Goal: Entertainment & Leisure: Consume media (video, audio)

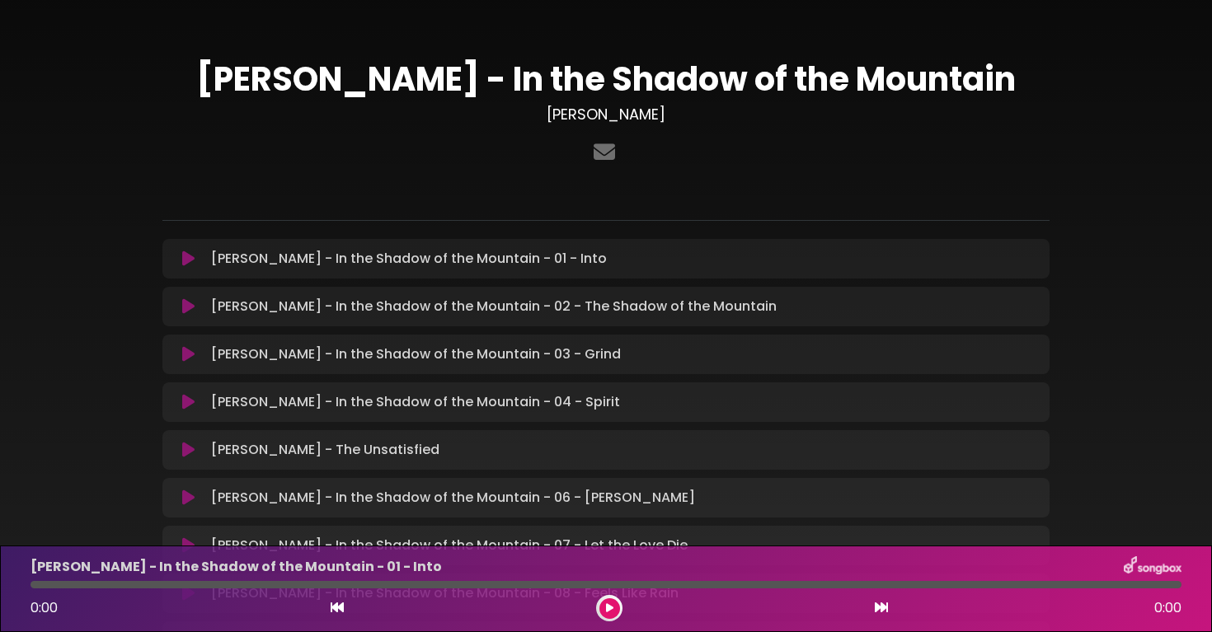
scroll to position [191, 0]
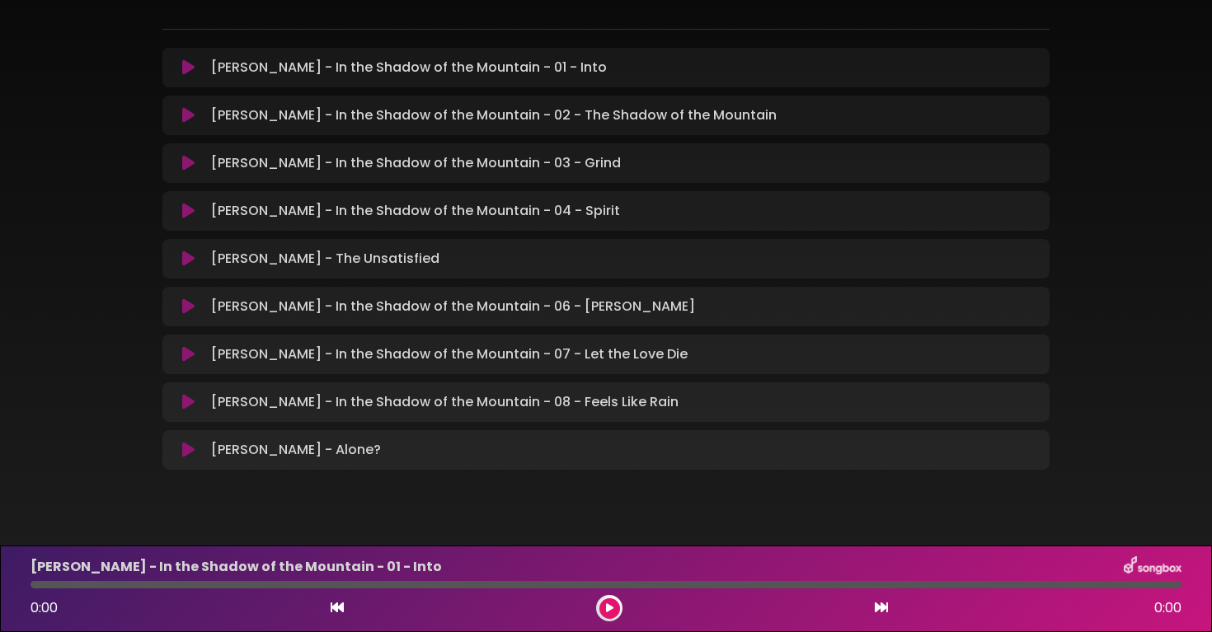
click at [186, 407] on icon at bounding box center [188, 402] width 12 height 16
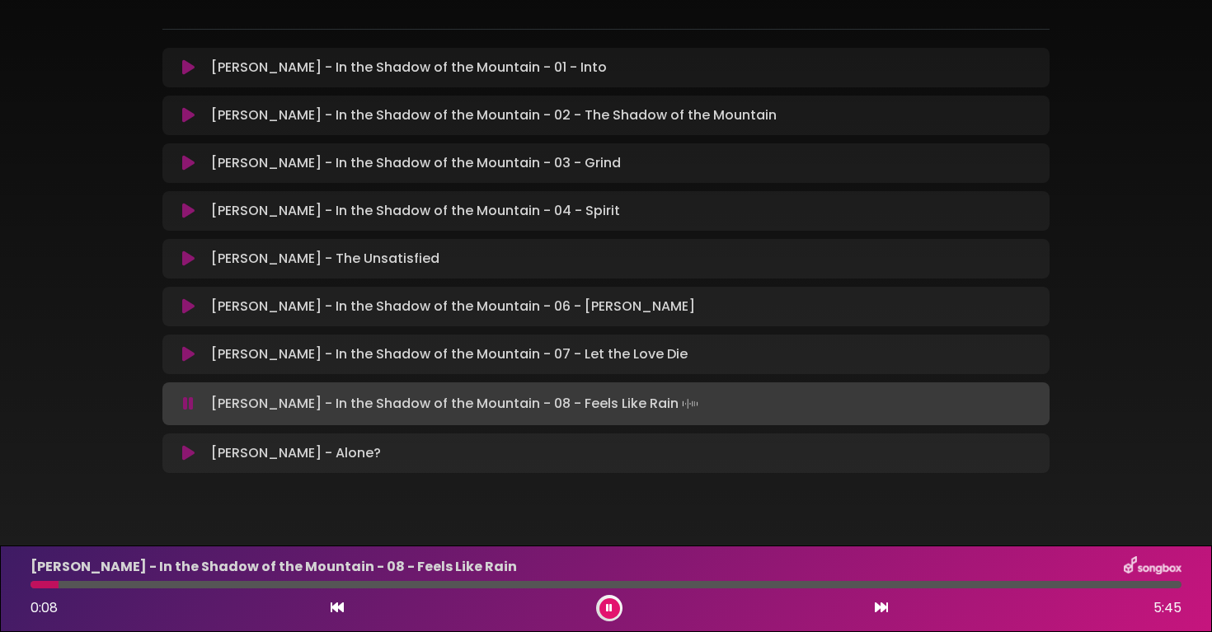
drag, startPoint x: 59, startPoint y: 590, endPoint x: 40, endPoint y: 589, distance: 19.0
click at [40, 589] on div "[PERSON_NAME] - In the Shadow of the Mountain - 08 - Feels Like Rain 0:08 5:45" at bounding box center [606, 589] width 1171 height 65
drag, startPoint x: 64, startPoint y: 585, endPoint x: 22, endPoint y: 585, distance: 42.1
click at [22, 585] on div at bounding box center [606, 584] width 1171 height 7
drag, startPoint x: 256, startPoint y: 585, endPoint x: 110, endPoint y: 582, distance: 145.1
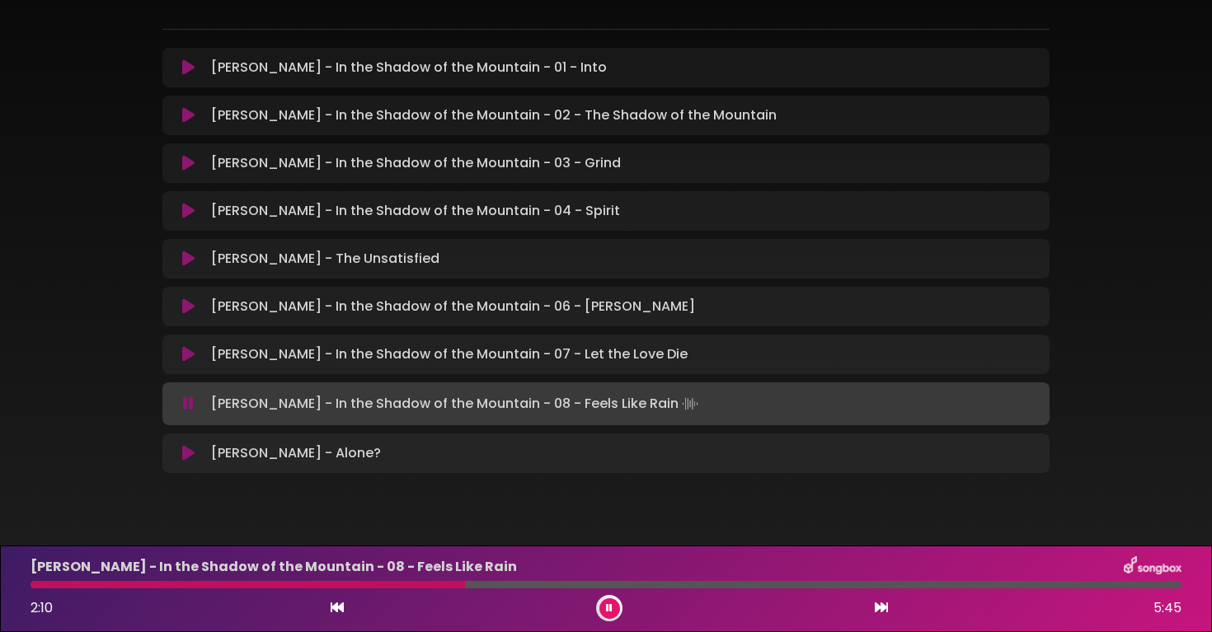
click at [113, 583] on div at bounding box center [248, 584] width 435 height 7
drag, startPoint x: 129, startPoint y: 586, endPoint x: 20, endPoint y: 581, distance: 109.0
click at [27, 582] on div at bounding box center [606, 584] width 1171 height 7
click at [615, 607] on button at bounding box center [609, 609] width 21 height 21
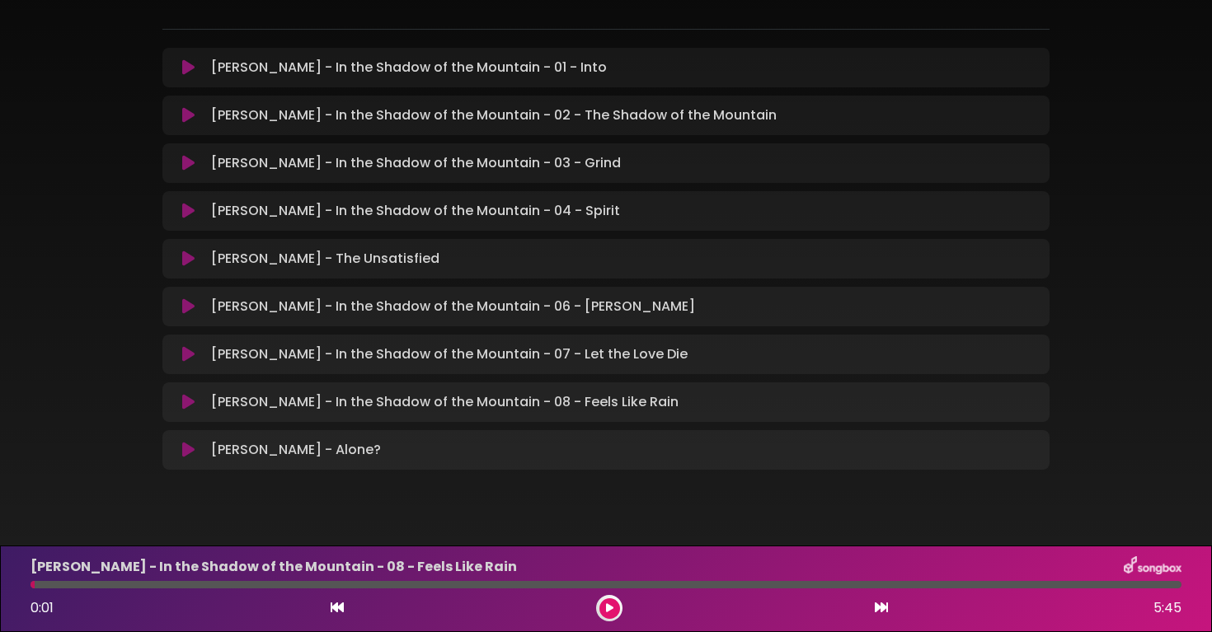
click at [599, 599] on button at bounding box center [609, 609] width 21 height 21
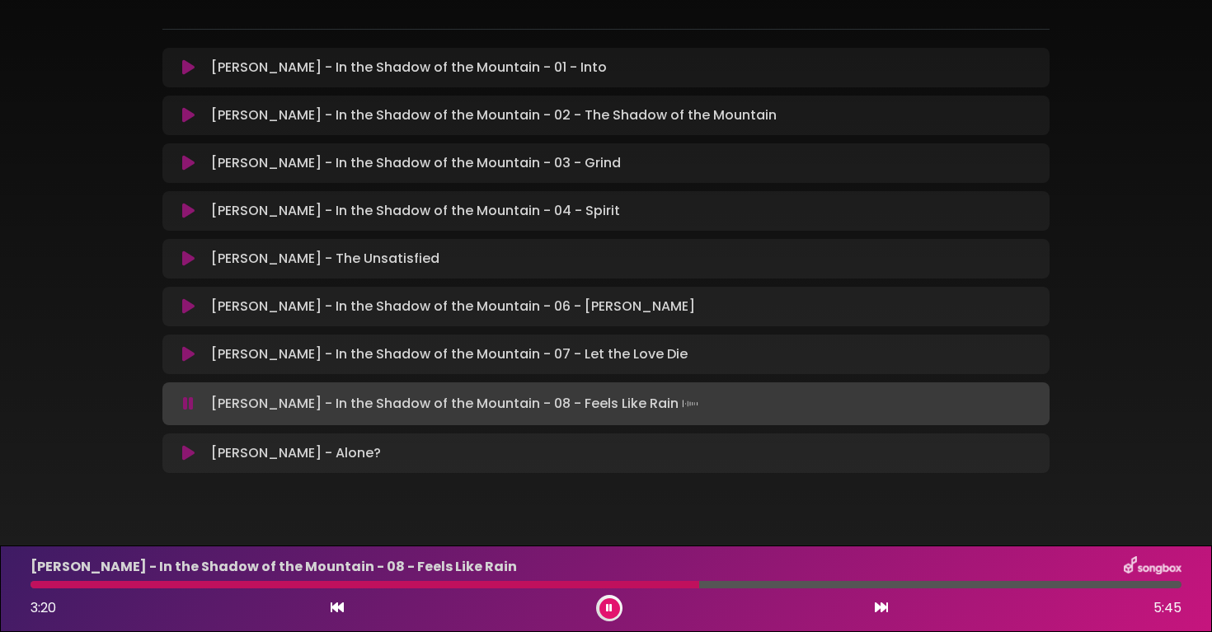
click at [1143, 223] on div "[PERSON_NAME] - In the Shadow of the Mountain [PERSON_NAME]" at bounding box center [606, 164] width 1088 height 673
click at [537, 590] on div "[PERSON_NAME] - In the Shadow of the Mountain - 08 - Feels Like Rain 3:21 5:45" at bounding box center [606, 589] width 1171 height 65
click at [548, 583] on div at bounding box center [606, 584] width 1151 height 7
click at [505, 588] on div at bounding box center [290, 584] width 519 height 7
click at [522, 581] on div at bounding box center [606, 584] width 1151 height 7
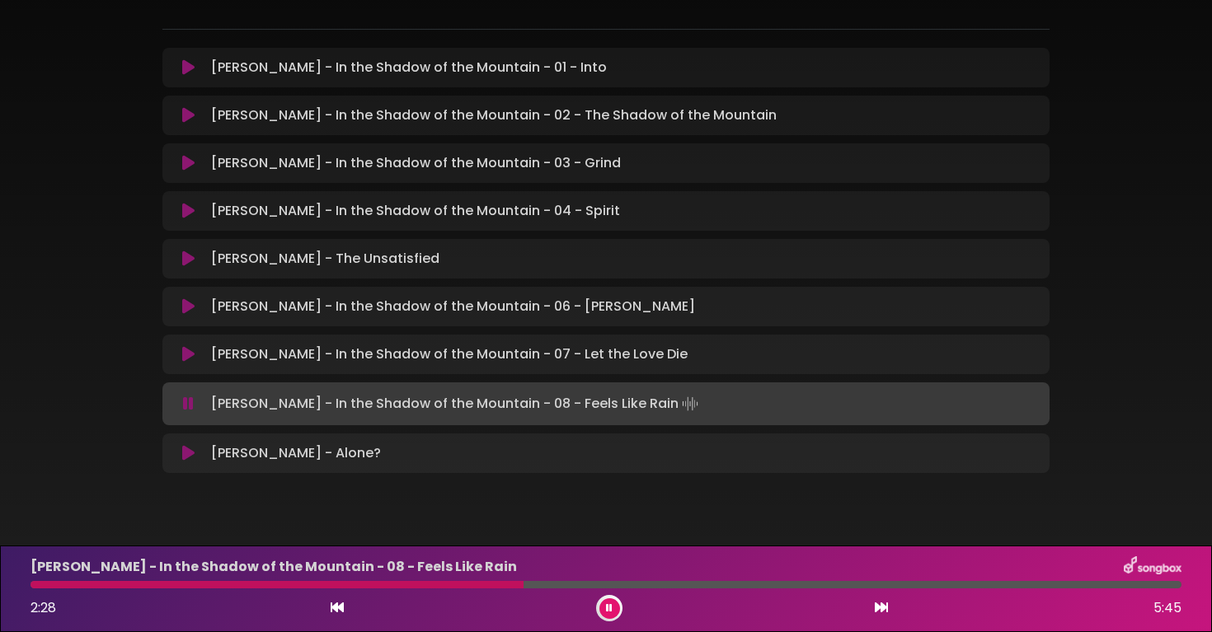
click at [555, 582] on div at bounding box center [606, 584] width 1151 height 7
click at [613, 613] on button at bounding box center [609, 609] width 21 height 21
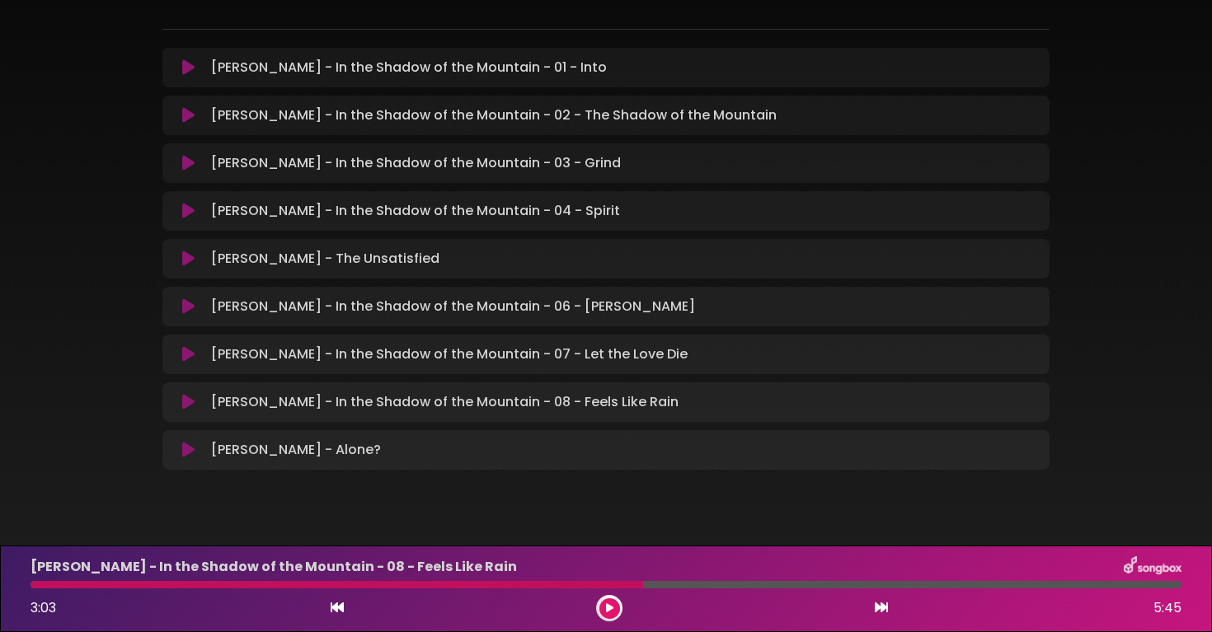
click at [613, 613] on icon at bounding box center [609, 609] width 7 height 10
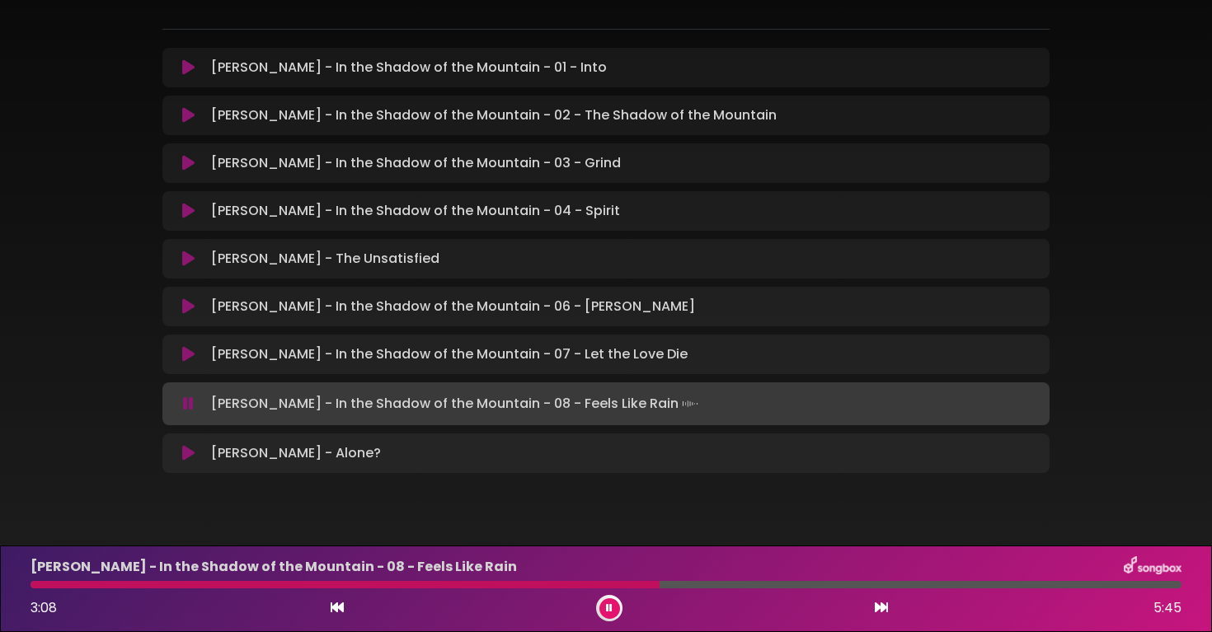
click at [571, 585] on div at bounding box center [606, 584] width 1151 height 7
click at [613, 609] on button at bounding box center [609, 609] width 21 height 21
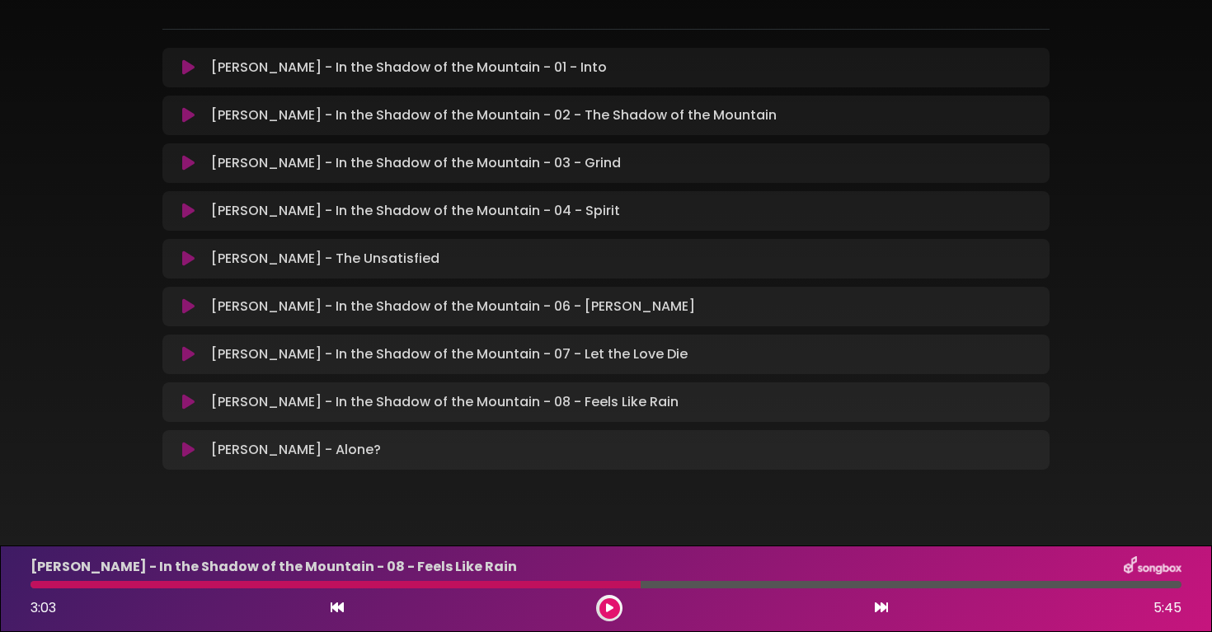
click at [595, 587] on div at bounding box center [336, 584] width 610 height 7
click at [603, 609] on button at bounding box center [609, 609] width 21 height 21
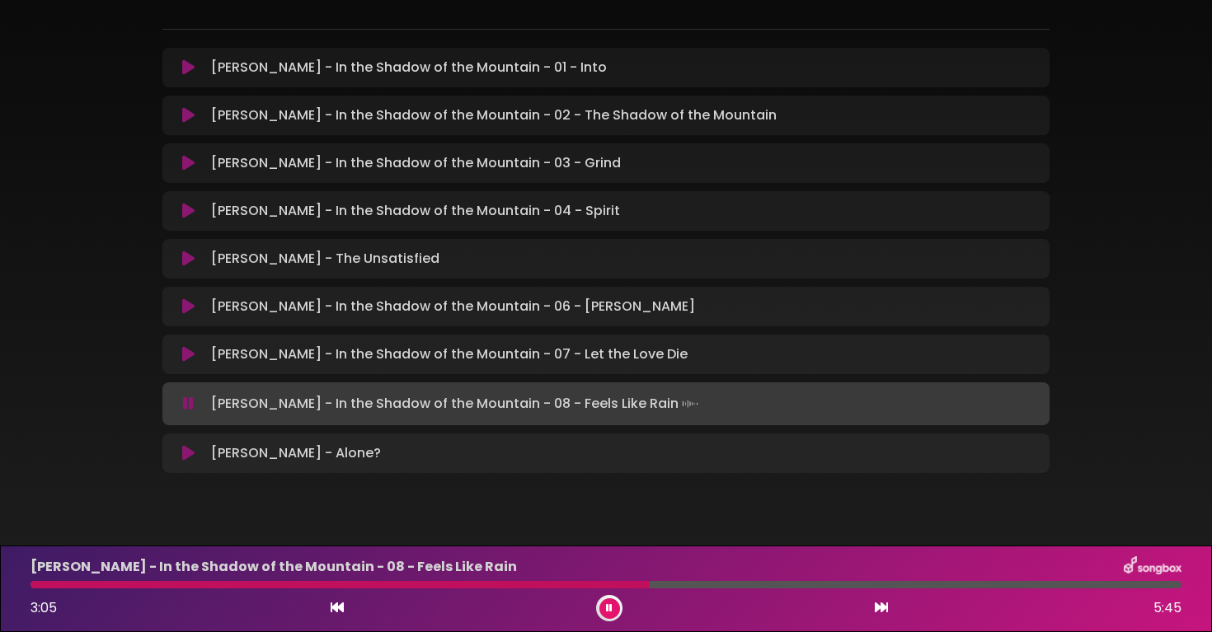
click at [600, 606] on button at bounding box center [609, 609] width 21 height 21
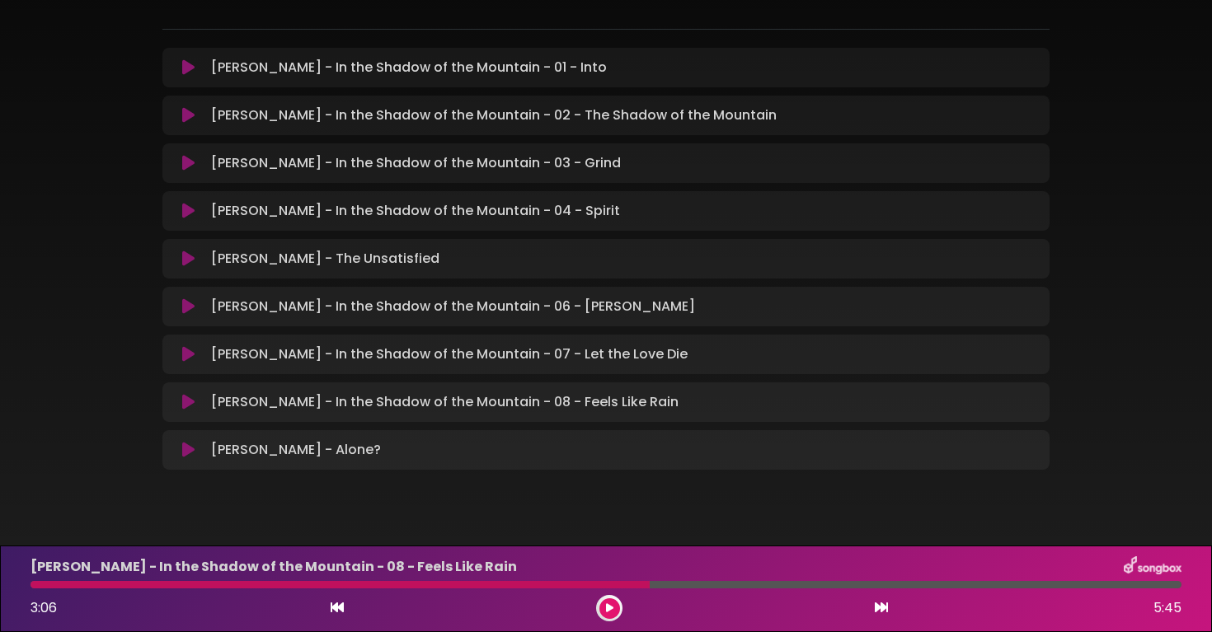
click at [600, 606] on button at bounding box center [609, 609] width 21 height 21
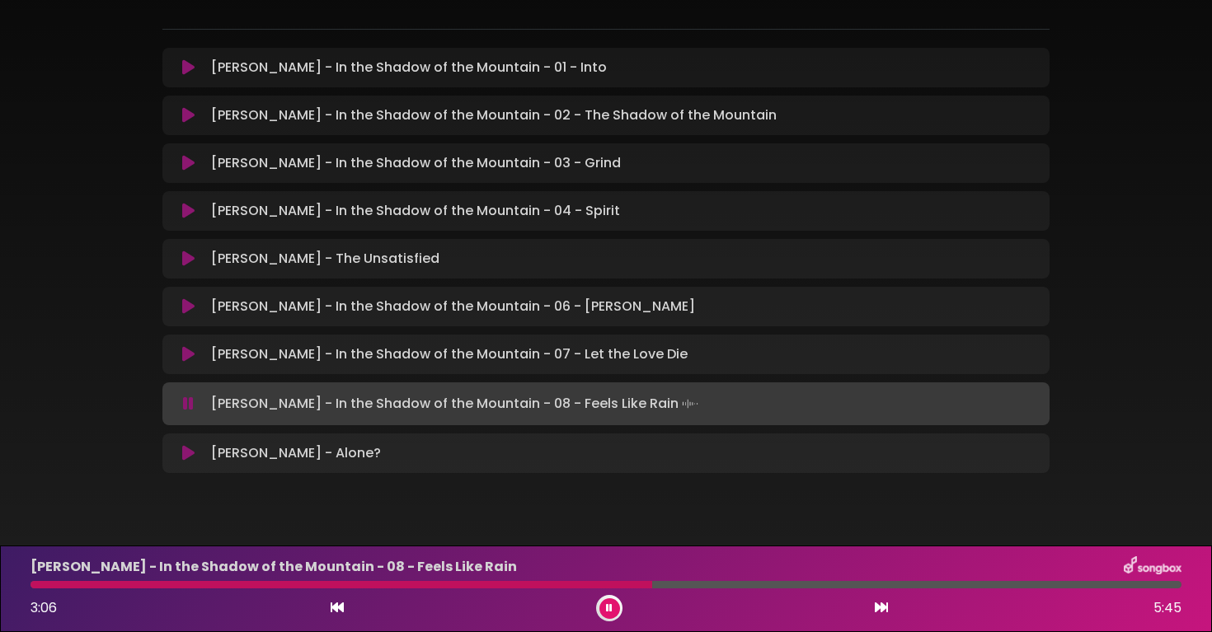
click at [608, 585] on div at bounding box center [342, 584] width 622 height 7
click at [601, 609] on button at bounding box center [609, 609] width 21 height 21
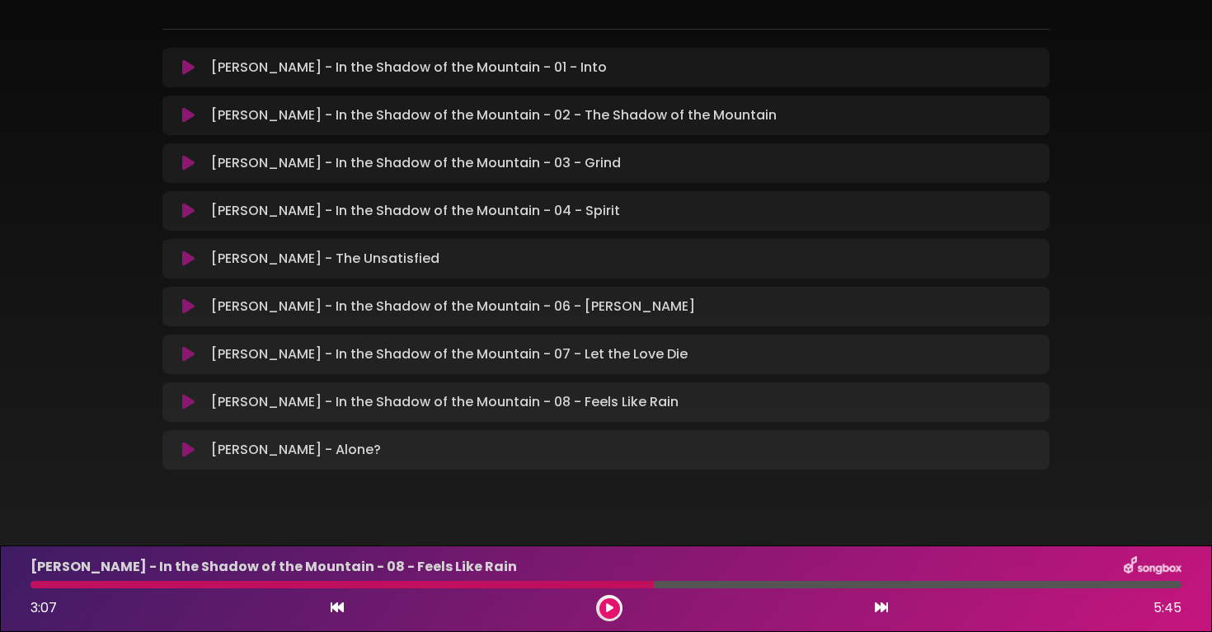
click at [601, 609] on button at bounding box center [609, 609] width 21 height 21
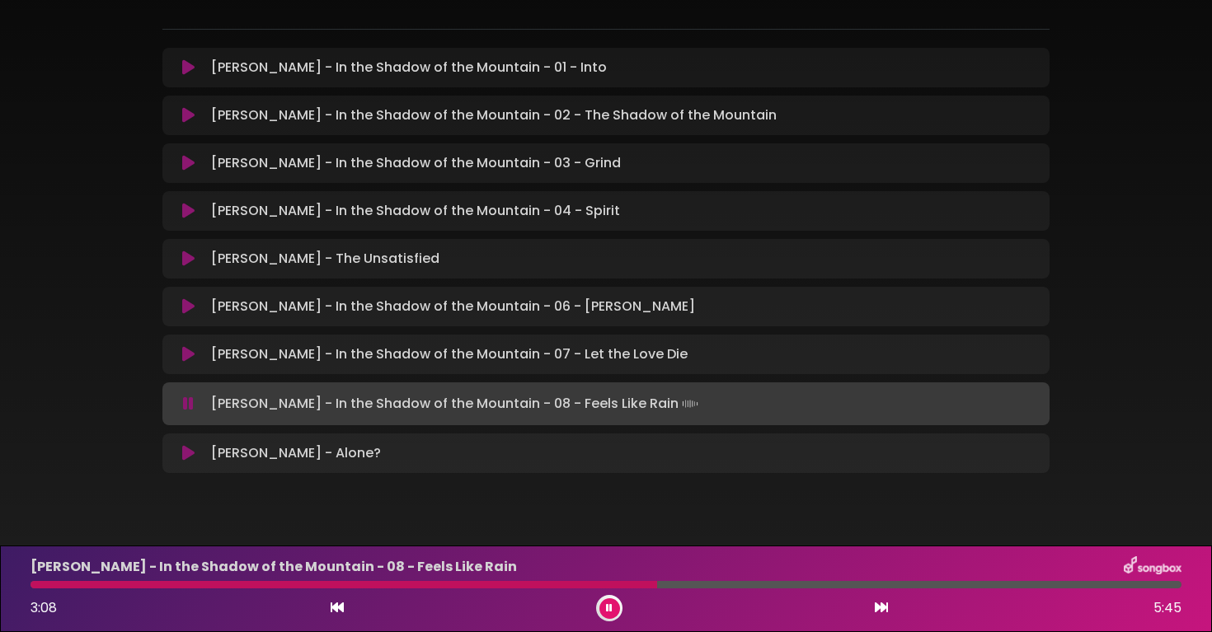
click at [613, 587] on div at bounding box center [344, 584] width 627 height 7
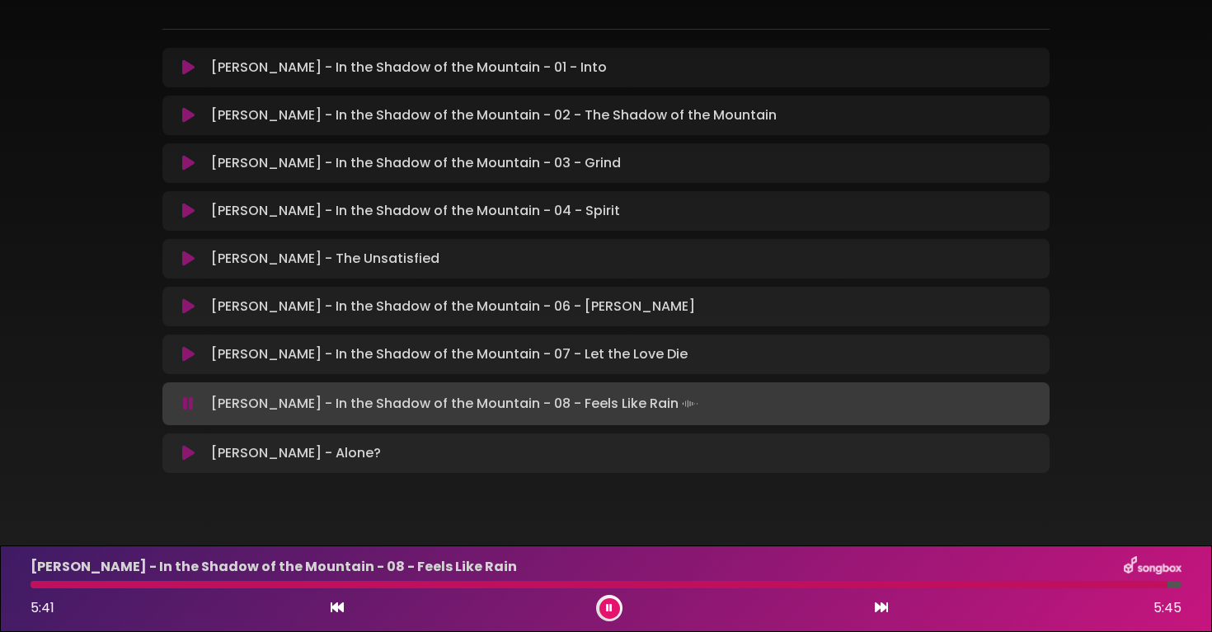
click at [603, 599] on div at bounding box center [609, 608] width 26 height 26
click at [602, 612] on button at bounding box center [609, 609] width 21 height 21
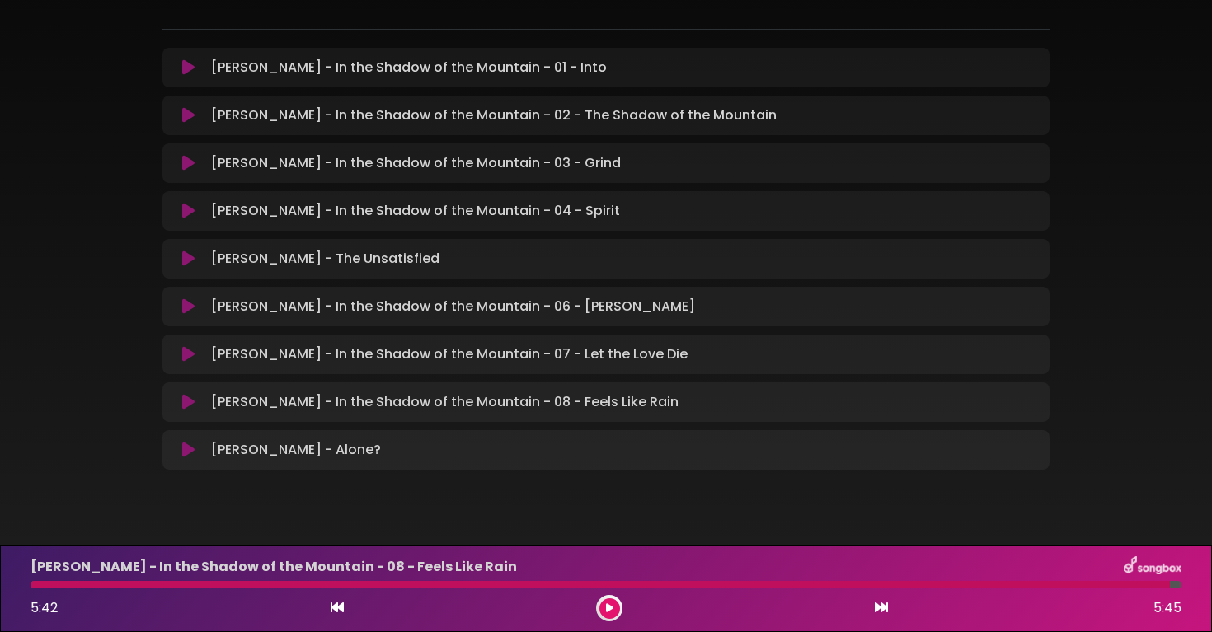
drag, startPoint x: 247, startPoint y: 577, endPoint x: 161, endPoint y: 573, distance: 86.7
click at [161, 574] on div "[PERSON_NAME] - In the Shadow of the Mountain - 08 - Feels Like Rain" at bounding box center [606, 567] width 1171 height 21
drag, startPoint x: 156, startPoint y: 584, endPoint x: 29, endPoint y: 578, distance: 127.1
click at [29, 578] on div "[PERSON_NAME] - In the Shadow of the Mountain - 08 - Feels Like Rain 5:42 5:45" at bounding box center [606, 589] width 1171 height 65
click at [345, 604] on div "5:42 5:45" at bounding box center [606, 608] width 1171 height 26
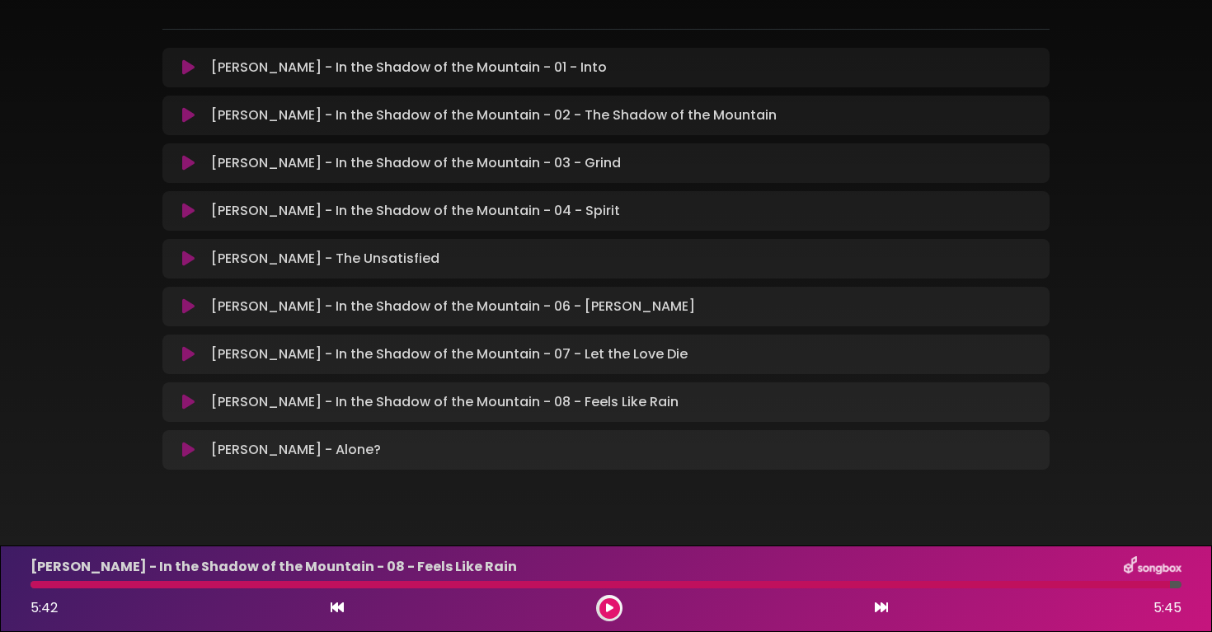
click at [343, 609] on icon at bounding box center [337, 607] width 13 height 13
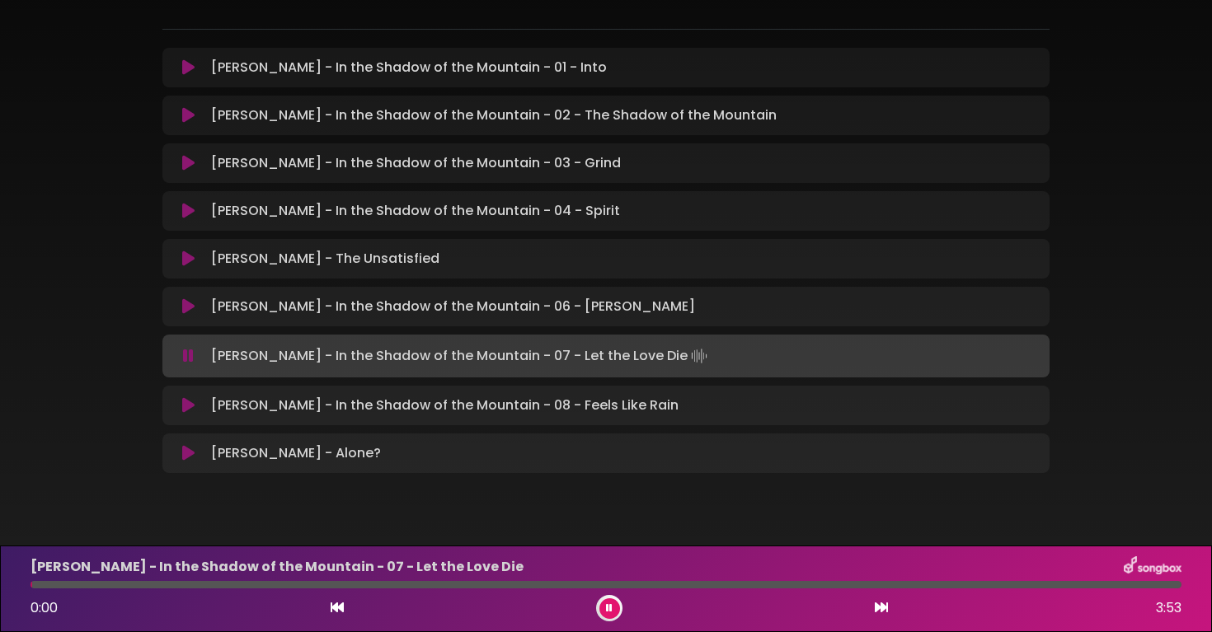
click at [613, 613] on button at bounding box center [609, 609] width 21 height 21
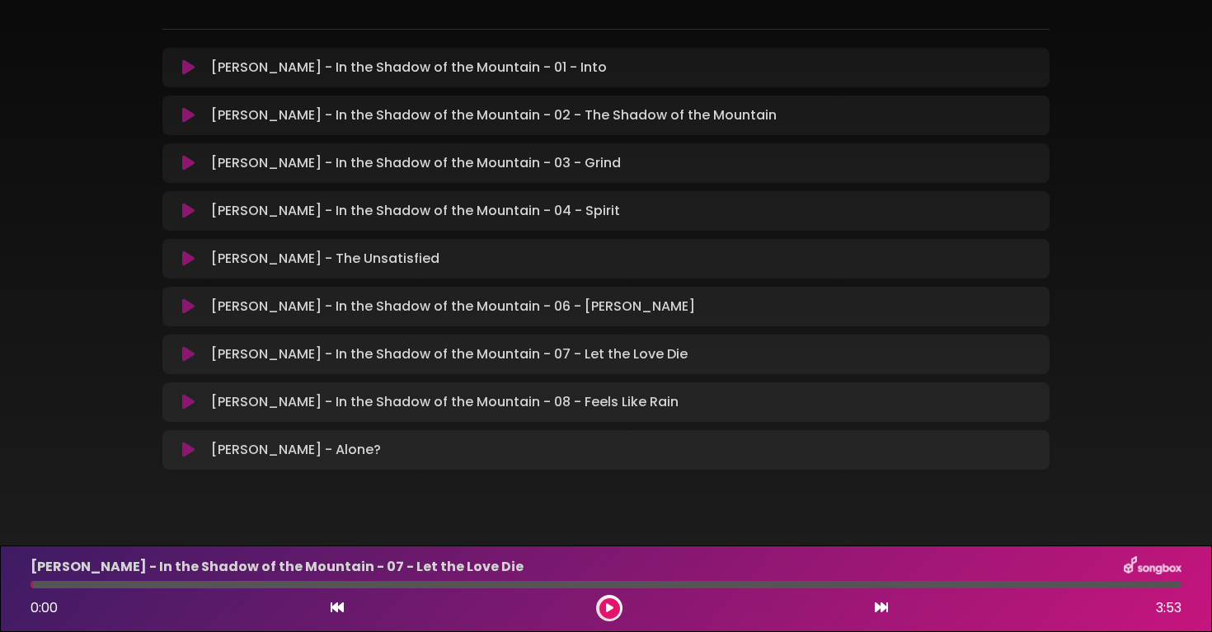
click at [613, 613] on icon at bounding box center [609, 609] width 7 height 10
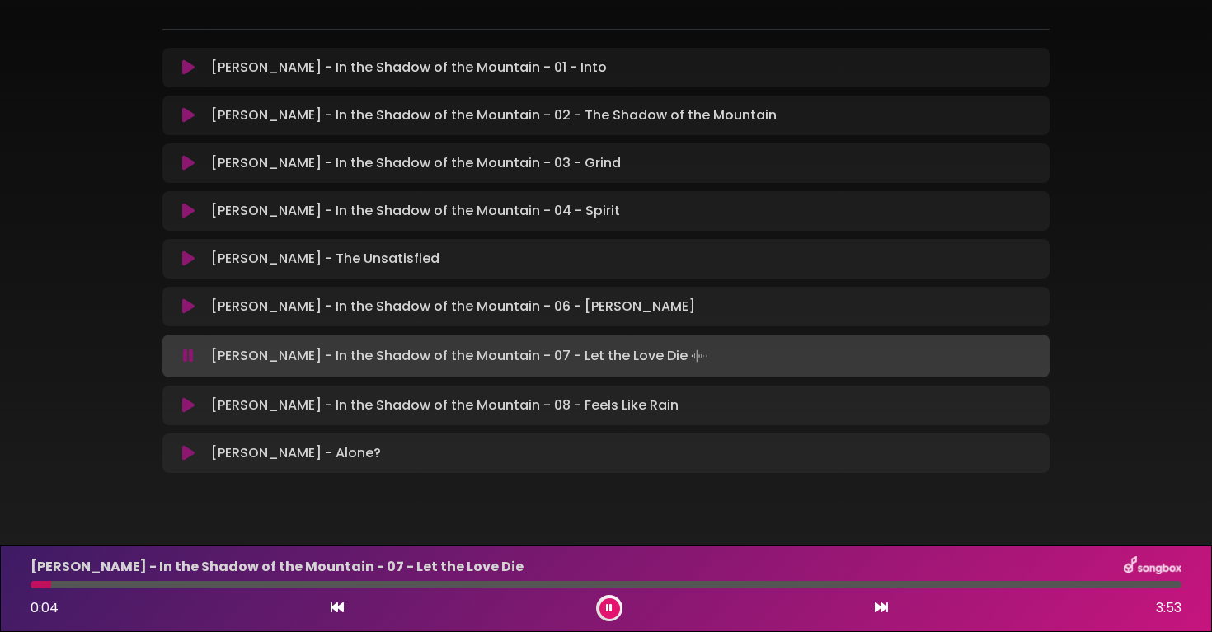
click at [590, 404] on p "[PERSON_NAME] - In the Shadow of the Mountain - 08 - Feels Like Rain Loading Tr…" at bounding box center [445, 406] width 468 height 20
click at [477, 388] on div "[PERSON_NAME] - In the Shadow of the Mountain - 08 - Feels Like Rain Loading Tr…" at bounding box center [605, 406] width 887 height 40
click at [190, 407] on icon at bounding box center [188, 405] width 12 height 16
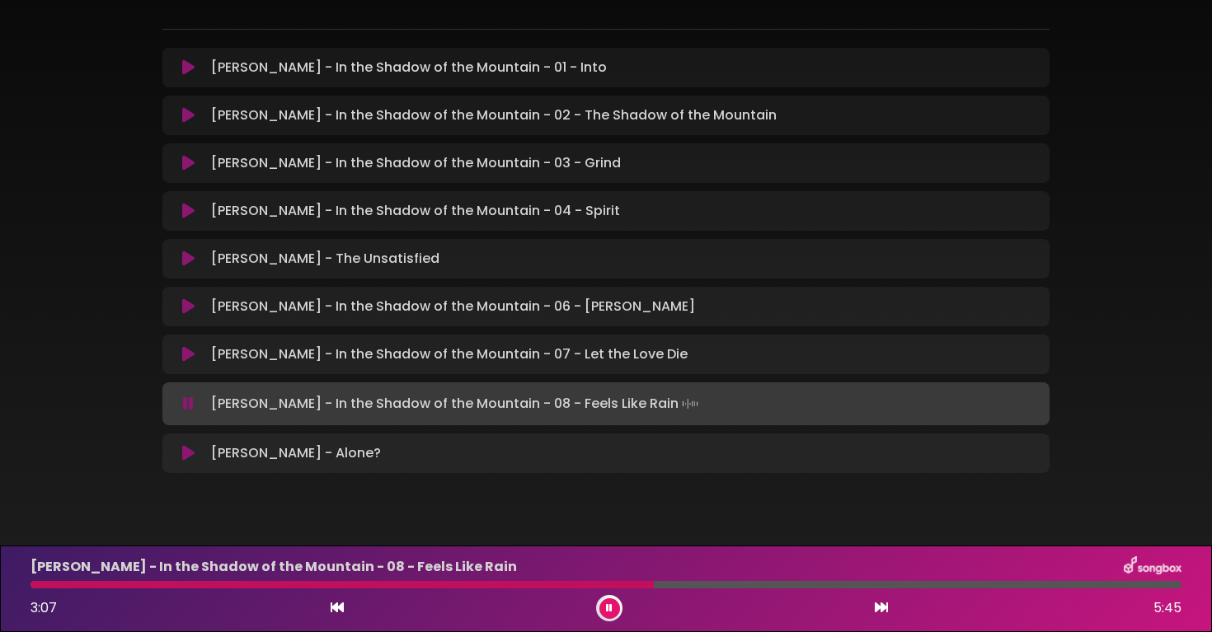
click at [580, 590] on div "[PERSON_NAME] - In the Shadow of the Mountain - 08 - Feels Like Rain 3:07 5:45" at bounding box center [606, 589] width 1171 height 65
click at [580, 583] on div at bounding box center [345, 584] width 628 height 7
click at [625, 581] on div at bounding box center [347, 584] width 632 height 7
click at [625, 581] on div at bounding box center [346, 584] width 631 height 7
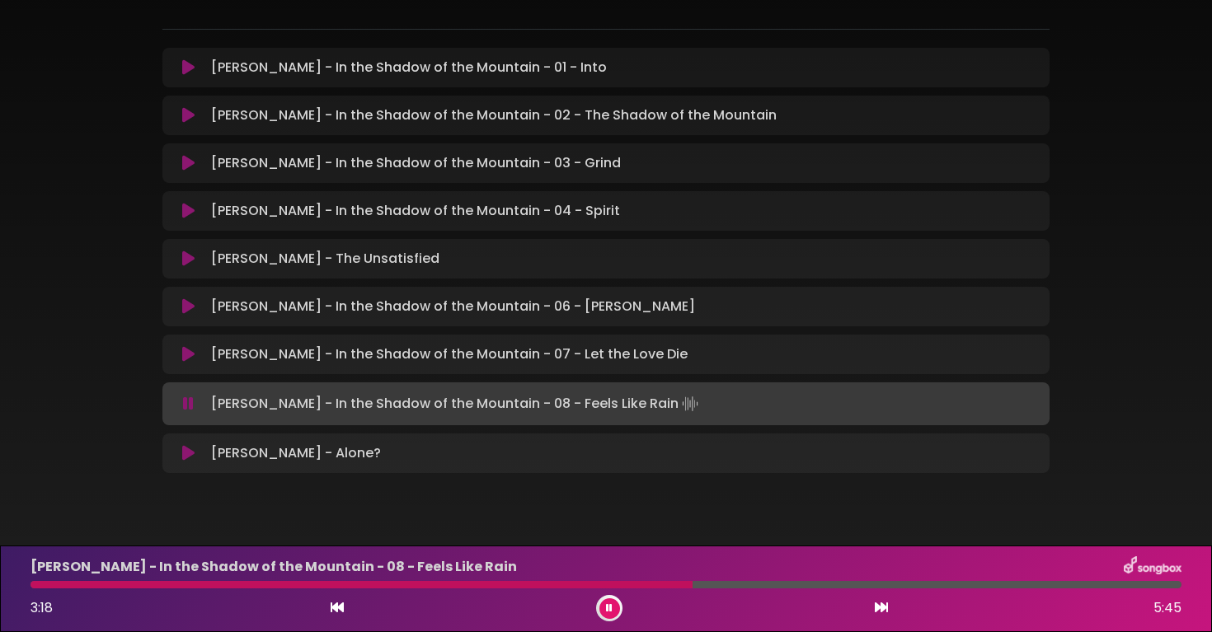
click at [603, 603] on button at bounding box center [609, 609] width 21 height 21
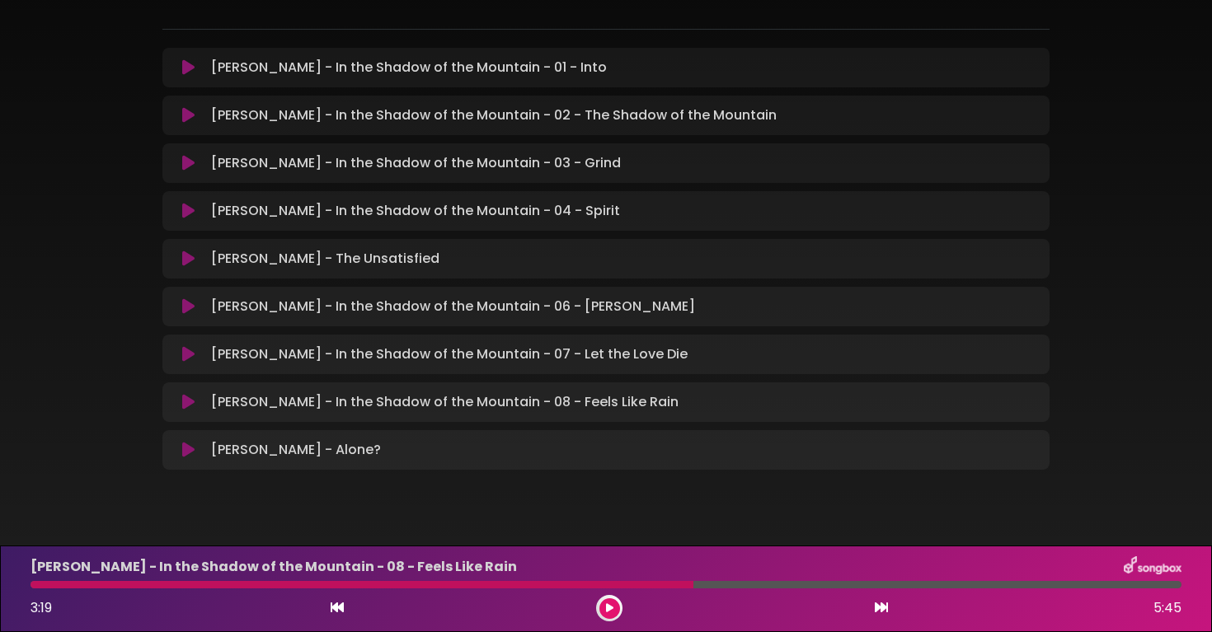
click at [72, 586] on div at bounding box center [362, 584] width 663 height 7
click at [340, 605] on icon at bounding box center [337, 607] width 13 height 13
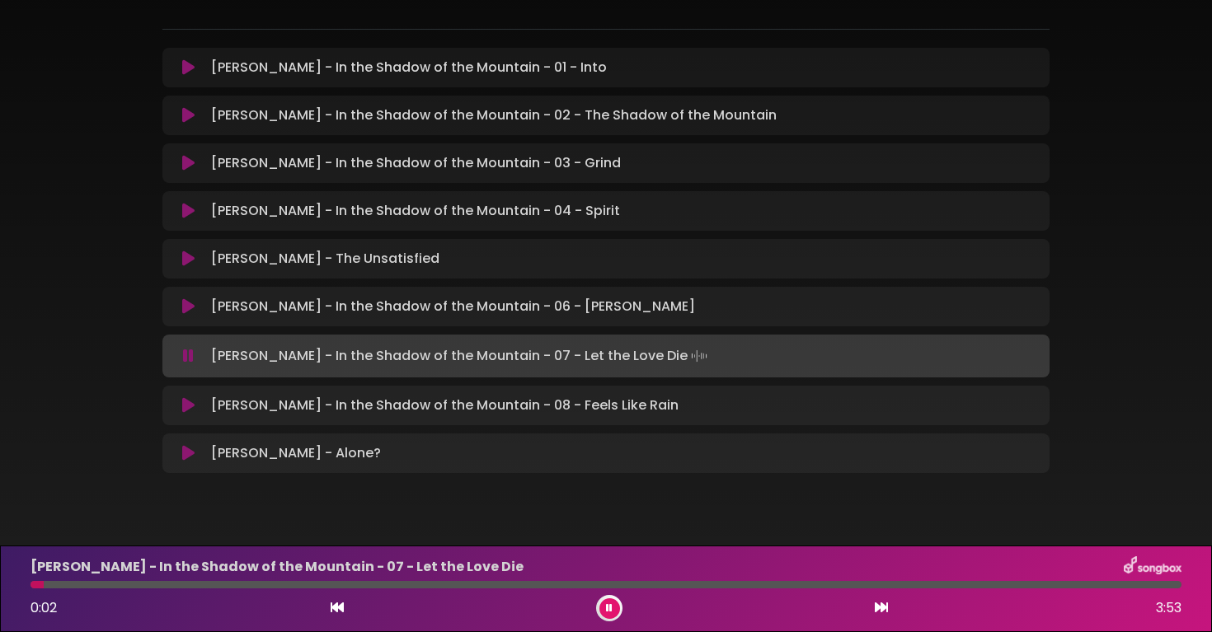
click at [889, 617] on div "0:02 3:53" at bounding box center [606, 608] width 1171 height 26
click at [889, 614] on div "0:03 3:53" at bounding box center [606, 608] width 1171 height 26
click at [882, 612] on icon at bounding box center [881, 607] width 13 height 13
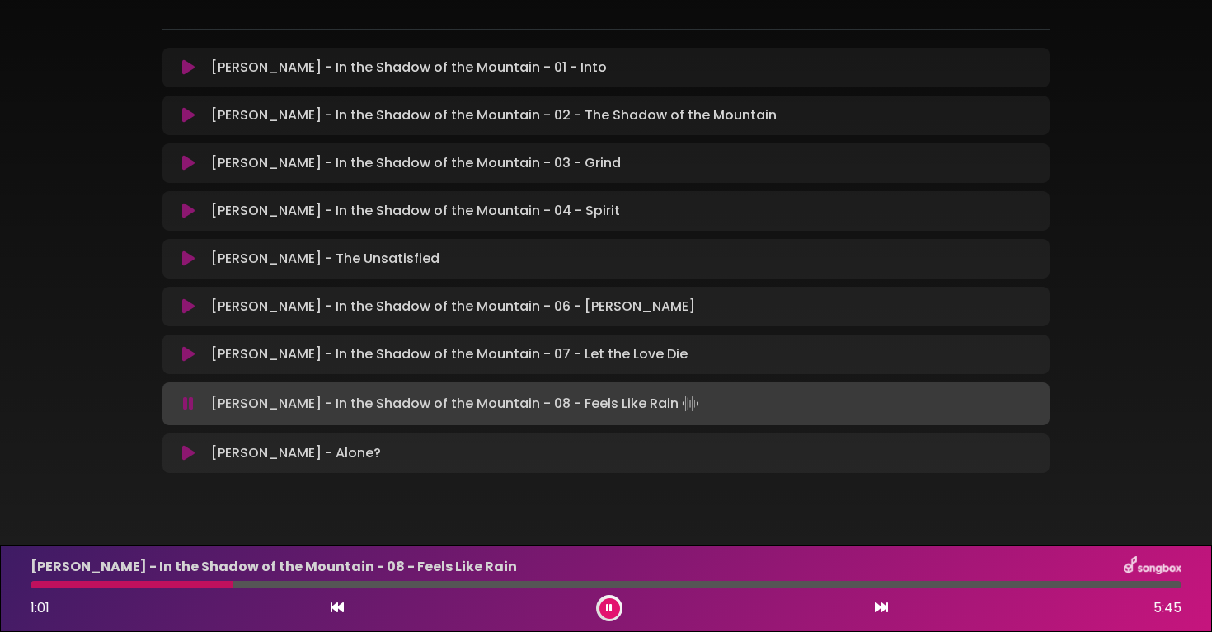
click at [874, 598] on button at bounding box center [881, 608] width 15 height 21
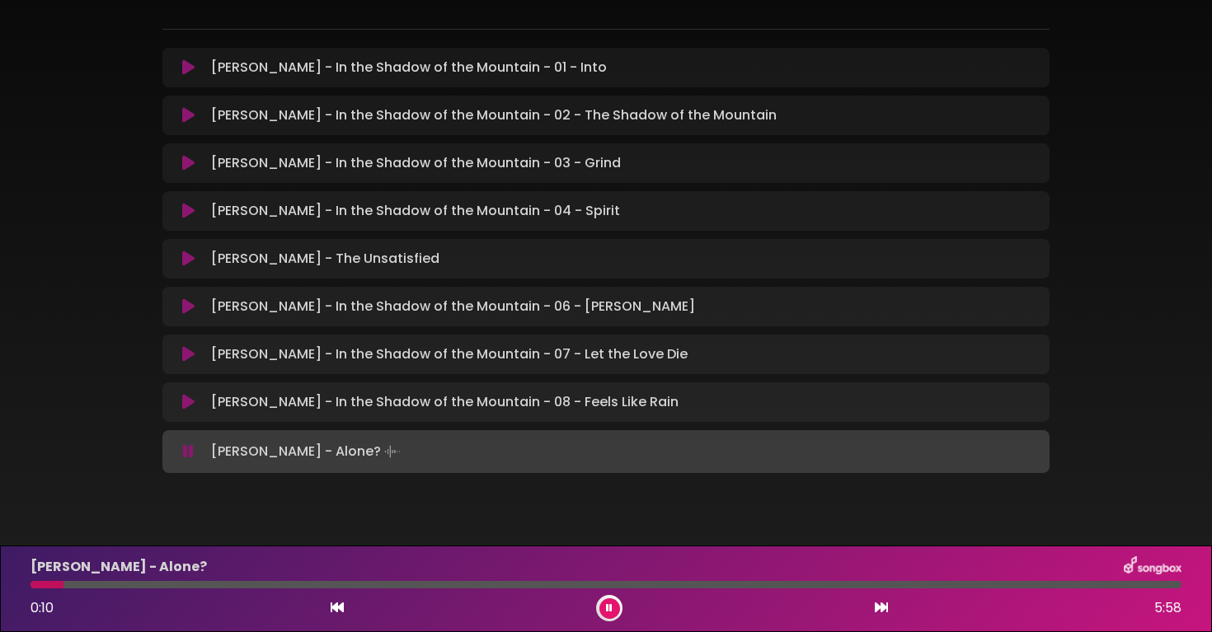
click at [428, 400] on p "[PERSON_NAME] - In the Shadow of the Mountain - 08 - Feels Like Rain Loading Tr…" at bounding box center [445, 402] width 468 height 20
click at [187, 413] on div "[PERSON_NAME] - In the Shadow of the Mountain - 08 - Feels Like Rain Loading Tr…" at bounding box center [605, 403] width 887 height 40
click at [188, 404] on icon at bounding box center [188, 402] width 12 height 16
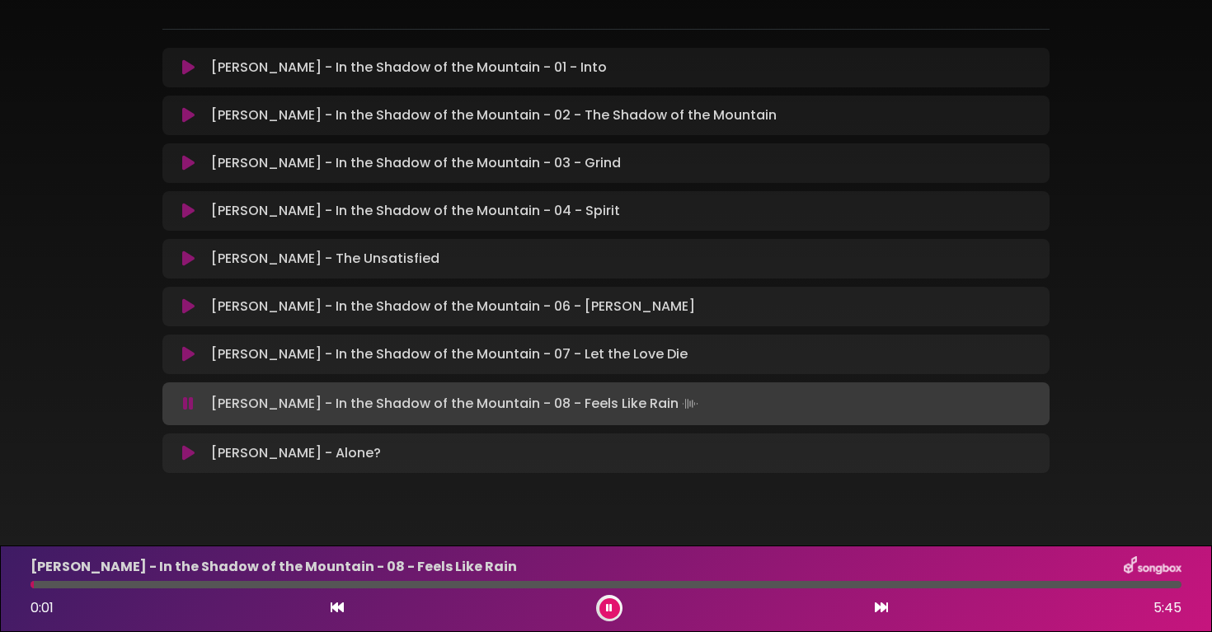
click at [613, 607] on button at bounding box center [609, 609] width 21 height 21
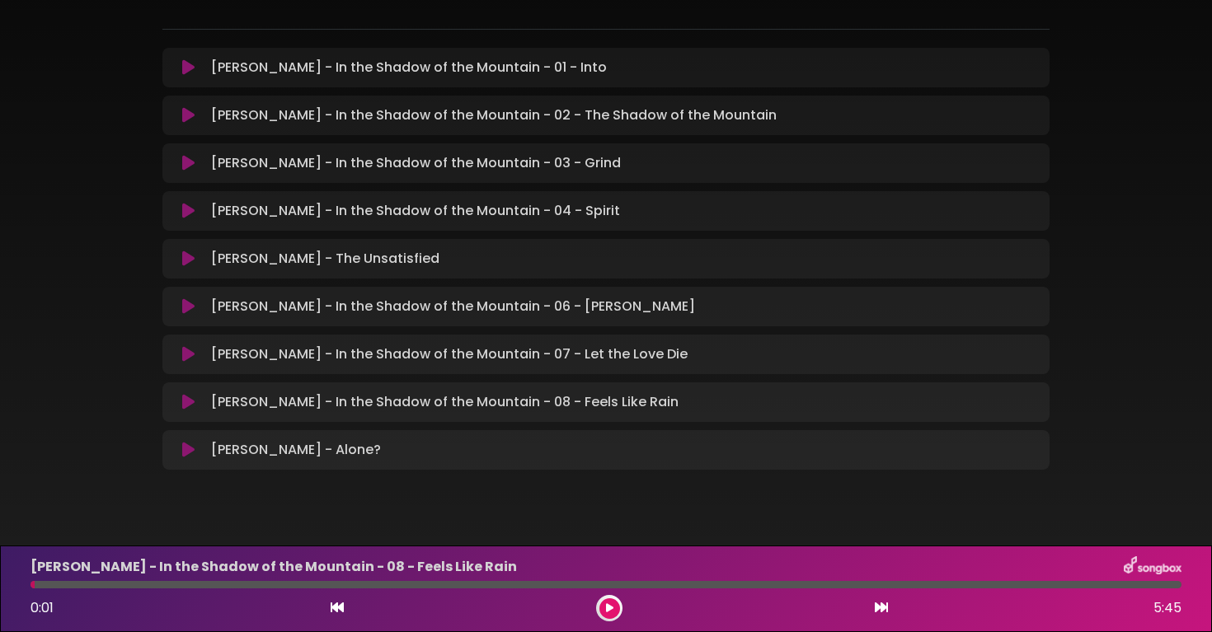
click at [617, 605] on button at bounding box center [609, 609] width 21 height 21
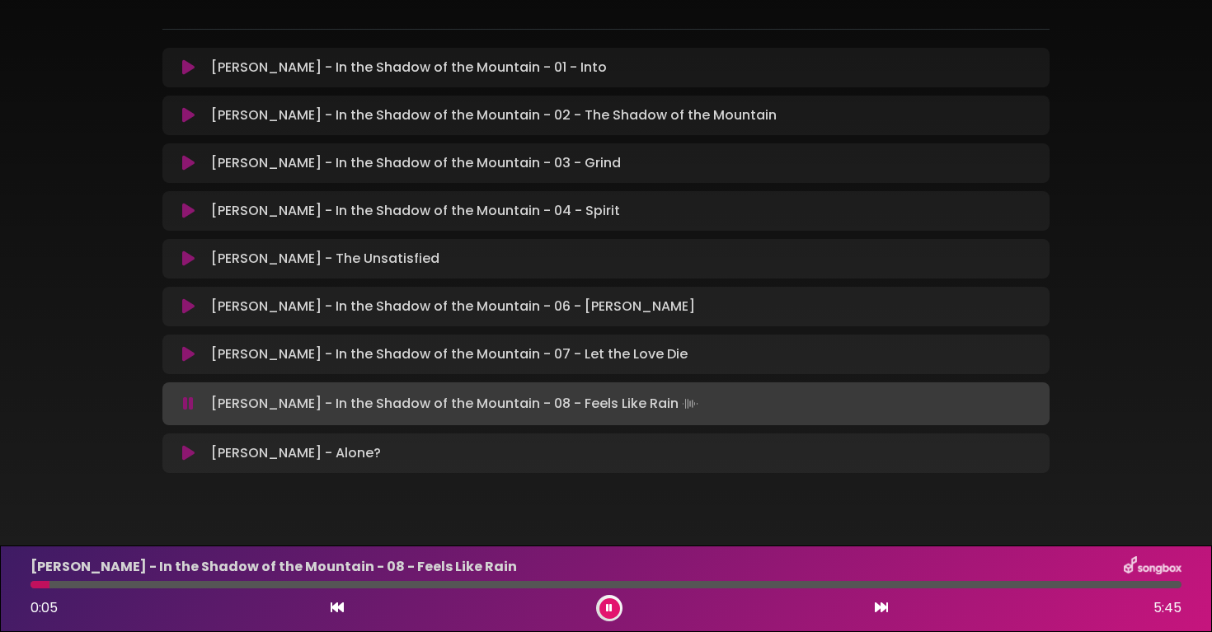
click at [45, 585] on div at bounding box center [40, 584] width 19 height 7
drag, startPoint x: 45, startPoint y: 585, endPoint x: 21, endPoint y: 585, distance: 23.9
click at [21, 585] on div at bounding box center [606, 584] width 1171 height 7
drag, startPoint x: 34, startPoint y: 585, endPoint x: 1, endPoint y: 585, distance: 33.0
click at [1, 585] on div "[PERSON_NAME] - In the Shadow of the Mountain - 08 - Feels Like Rain 0:00 5:45" at bounding box center [606, 589] width 1212 height 87
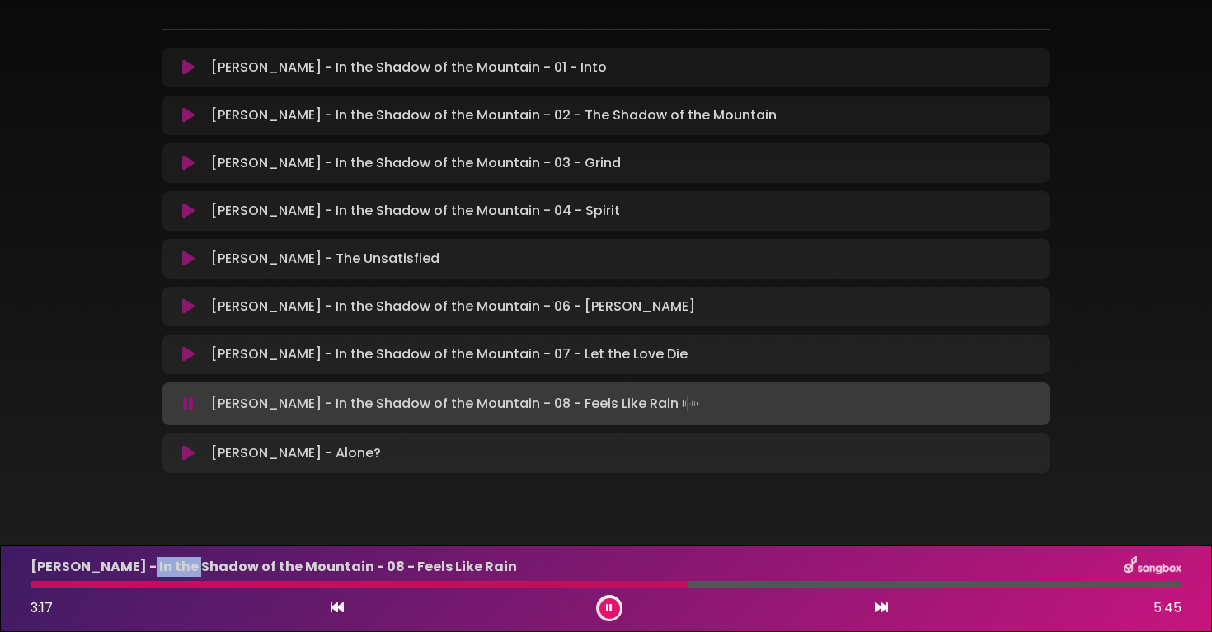
drag, startPoint x: 135, startPoint y: 568, endPoint x: 515, endPoint y: 522, distance: 382.1
click at [235, 543] on body "× [PERSON_NAME] - In the Shadow of the Mountain [PERSON_NAME]" at bounding box center [606, 316] width 1212 height 632
click at [665, 581] on div at bounding box center [363, 584] width 664 height 7
click at [456, 599] on div "3:24 5:45" at bounding box center [606, 608] width 1171 height 26
click at [456, 590] on div "[PERSON_NAME] - In the Shadow of the Mountain - 08 - Feels Like Rain 3:24 5:45" at bounding box center [606, 589] width 1171 height 65
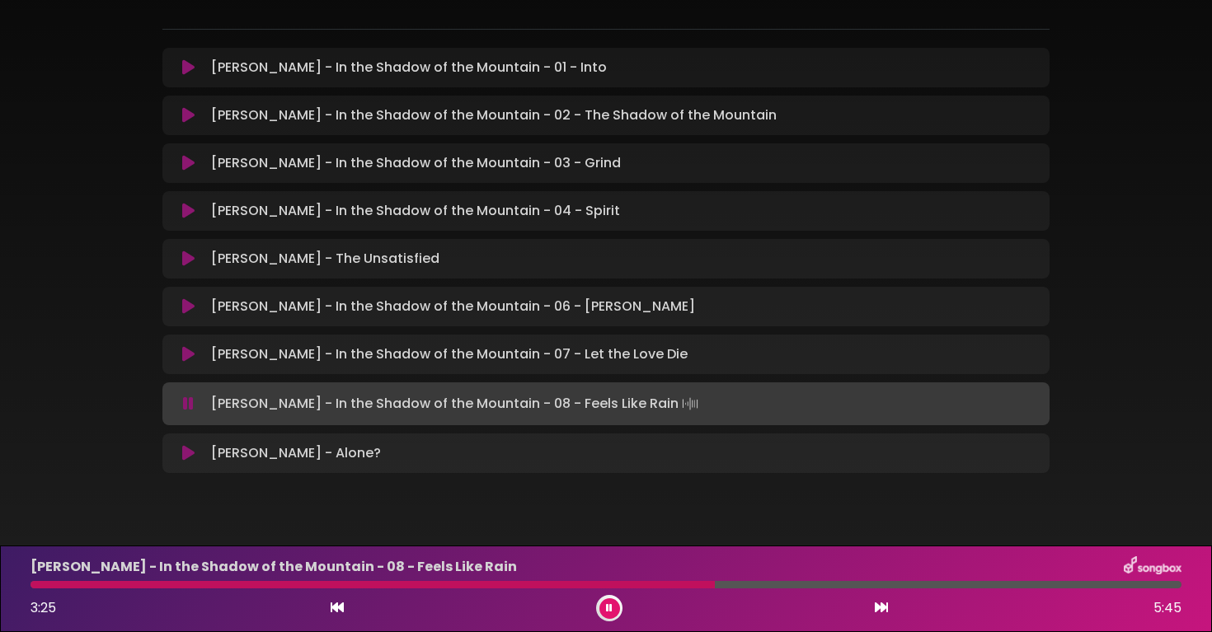
click at [460, 586] on div at bounding box center [373, 584] width 684 height 7
click at [655, 590] on div "[PERSON_NAME] - In the Shadow of the Mountain - 08 - Feels Like Rain 3:29 5:45" at bounding box center [606, 589] width 1171 height 65
click at [656, 577] on div "[PERSON_NAME] - In the Shadow of the Mountain - 08 - Feels Like Rain" at bounding box center [606, 567] width 1171 height 21
click at [656, 586] on div at bounding box center [383, 584] width 705 height 7
click at [593, 591] on div "[PERSON_NAME] - In the Shadow of the Mountain - 08 - Feels Like Rain 3:13 5:45" at bounding box center [606, 589] width 1171 height 65
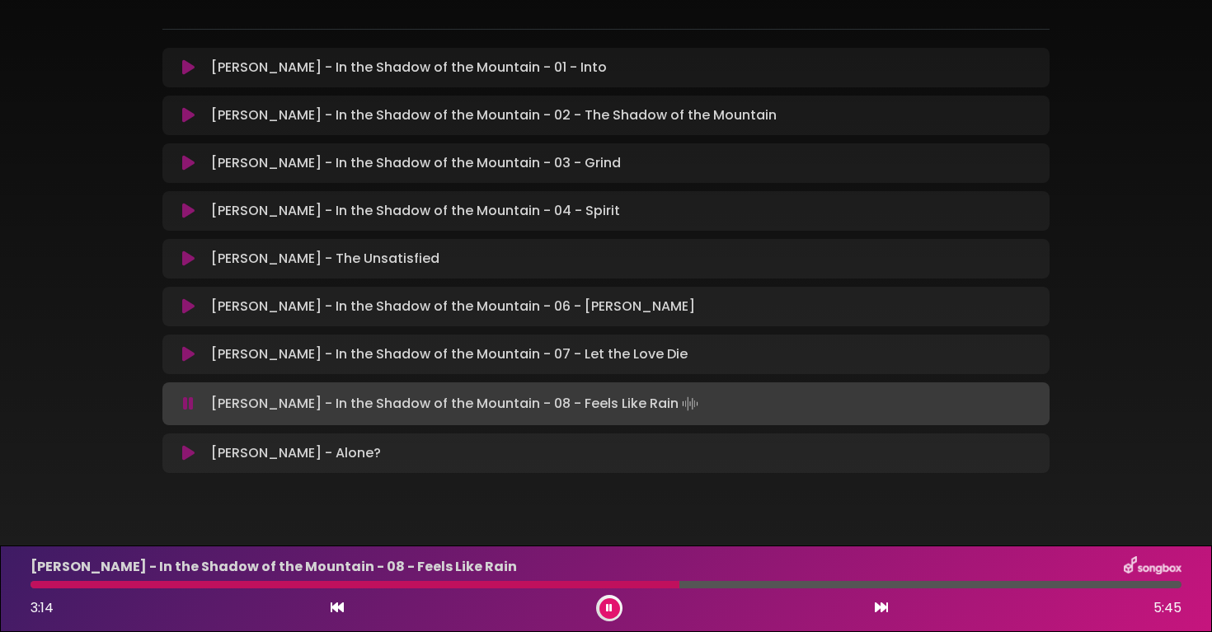
click at [592, 584] on div at bounding box center [355, 584] width 649 height 7
click at [592, 584] on div at bounding box center [342, 584] width 622 height 7
click at [607, 607] on icon at bounding box center [609, 609] width 7 height 10
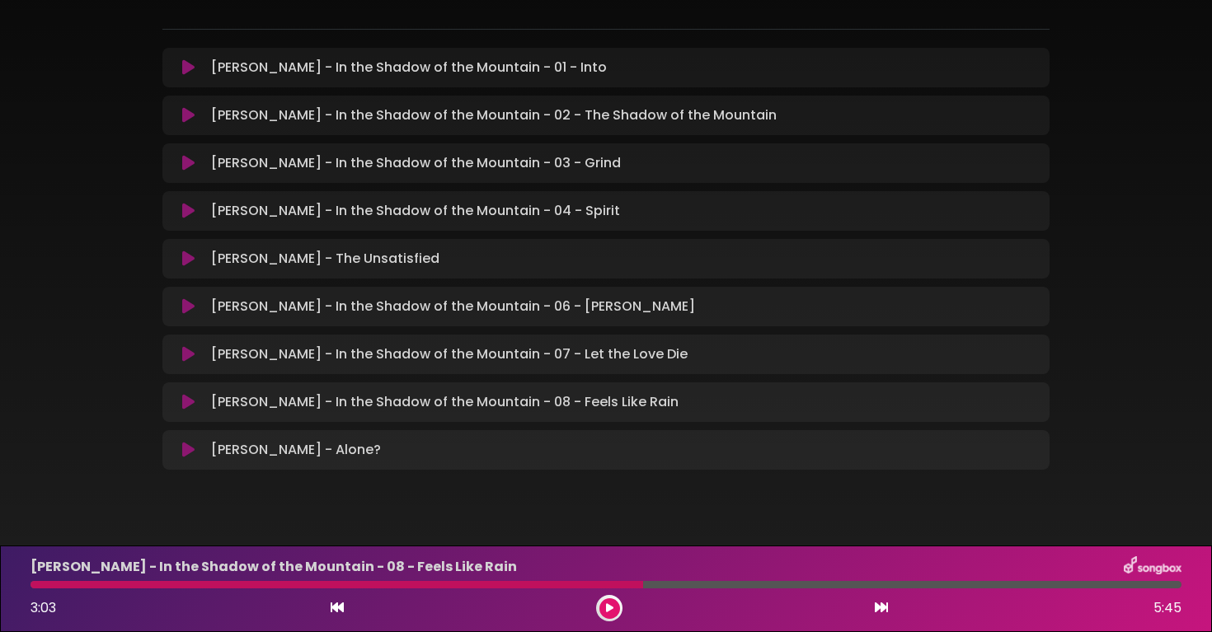
click at [632, 586] on div at bounding box center [337, 584] width 613 height 7
click at [612, 588] on div at bounding box center [337, 584] width 613 height 7
click at [614, 586] on div at bounding box center [337, 584] width 613 height 7
click at [614, 581] on div at bounding box center [337, 584] width 613 height 7
click at [614, 588] on div "[PERSON_NAME] - In the Shadow of the Mountain - 08 - Feels Like Rain 3:03 5:45" at bounding box center [606, 589] width 1171 height 65
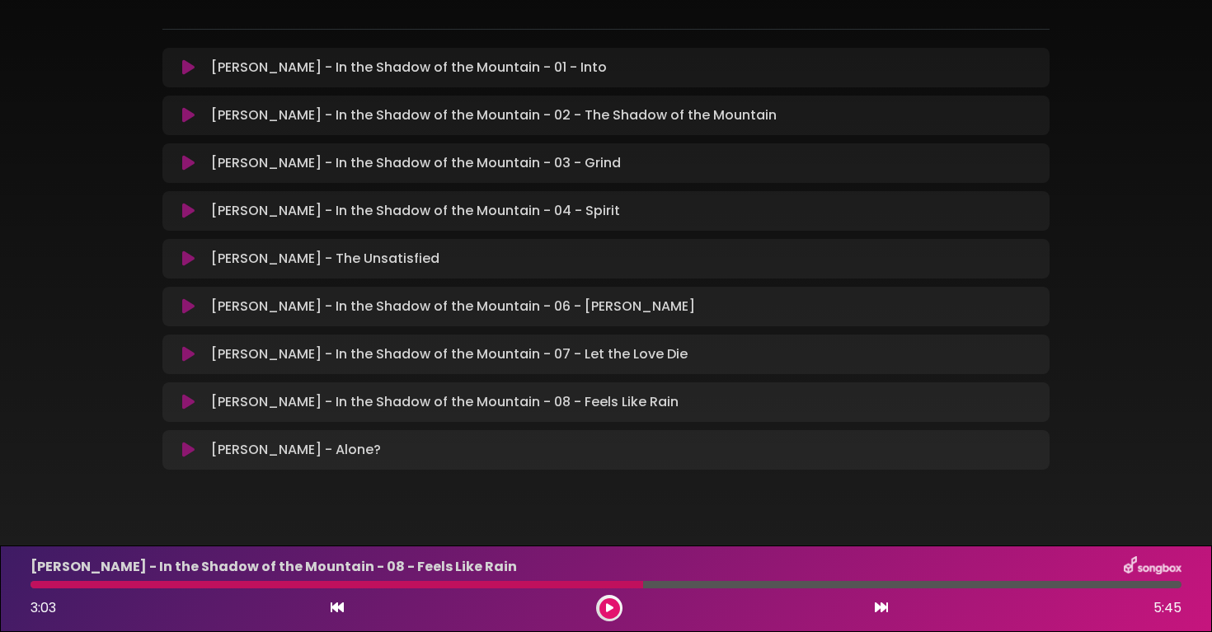
click at [623, 581] on div at bounding box center [337, 584] width 613 height 7
click at [617, 584] on div at bounding box center [337, 584] width 613 height 7
click at [617, 585] on div at bounding box center [337, 584] width 613 height 7
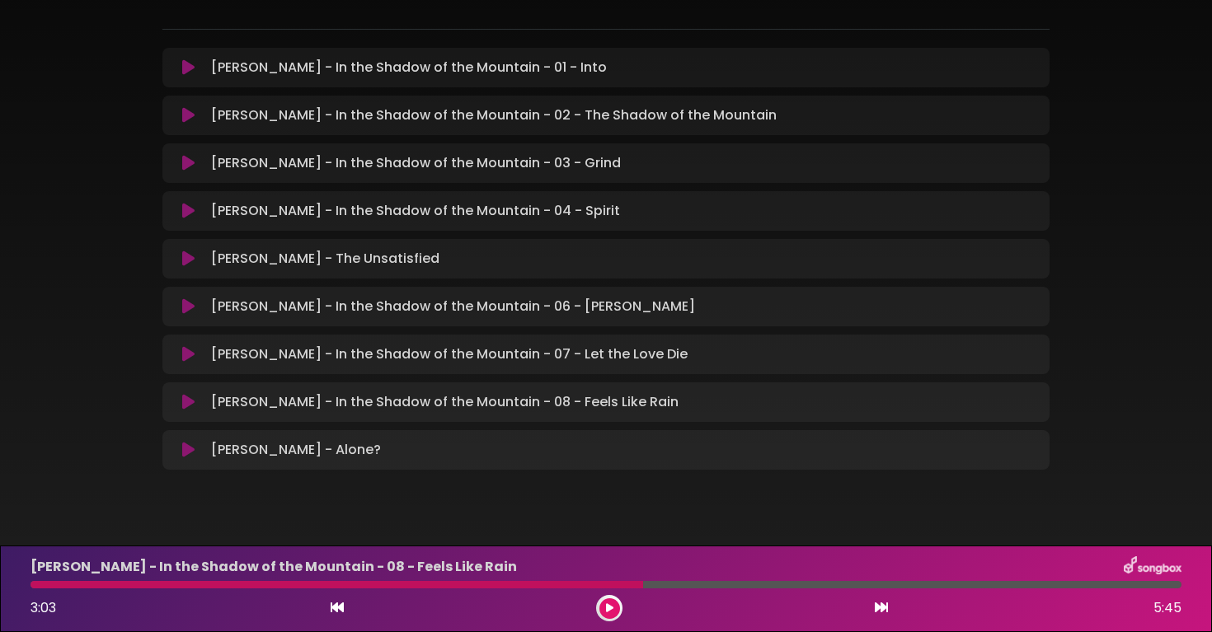
click at [618, 590] on div "[PERSON_NAME] - In the Shadow of the Mountain - 08 - Feels Like Rain 3:03 5:45" at bounding box center [606, 589] width 1171 height 65
drag, startPoint x: 641, startPoint y: 585, endPoint x: 609, endPoint y: 585, distance: 32.2
click at [609, 585] on div at bounding box center [337, 584] width 613 height 7
click at [611, 589] on div "[PERSON_NAME] - In the Shadow of the Mountain - 08 - Feels Like Rain 3:03 5:45" at bounding box center [606, 589] width 1171 height 65
click at [604, 589] on div "[PERSON_NAME] - In the Shadow of the Mountain - 08 - Feels Like Rain 3:03 5:45" at bounding box center [606, 589] width 1171 height 65
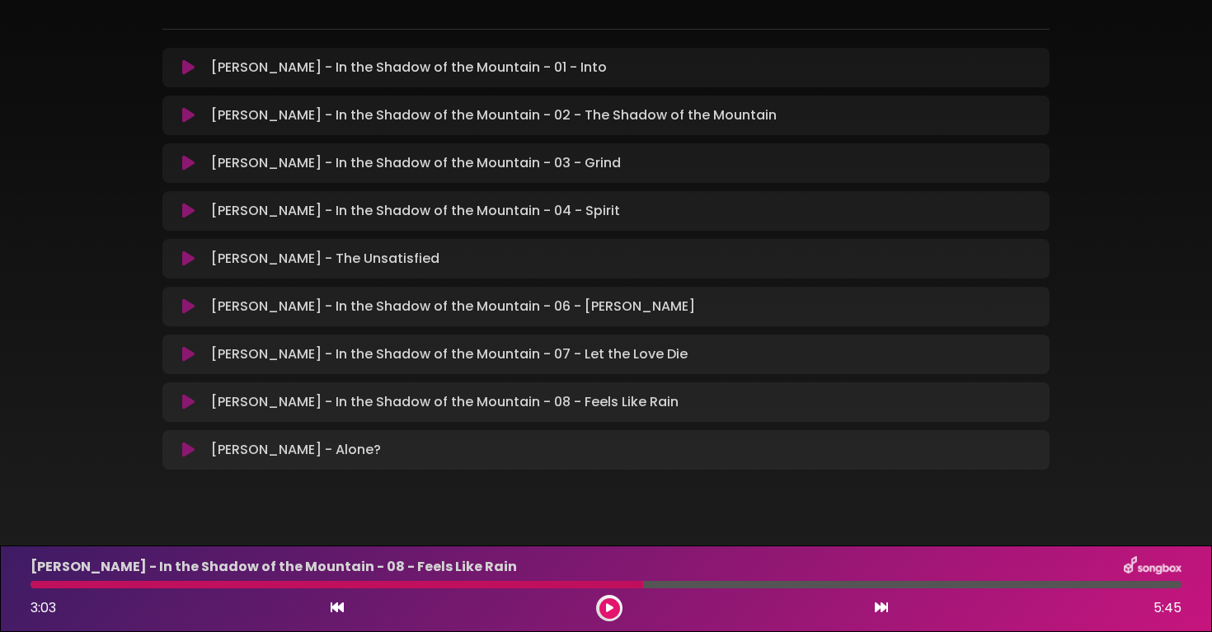
click at [609, 617] on button at bounding box center [609, 609] width 21 height 21
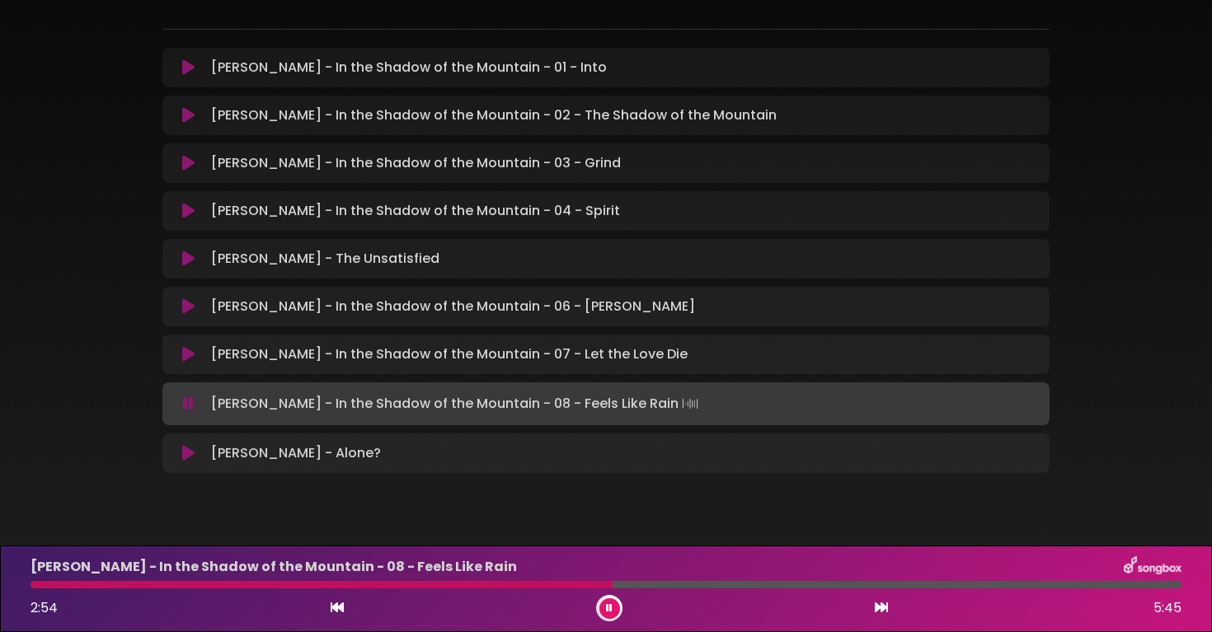
click at [595, 585] on div at bounding box center [606, 584] width 1151 height 7
click at [610, 610] on icon at bounding box center [609, 609] width 7 height 10
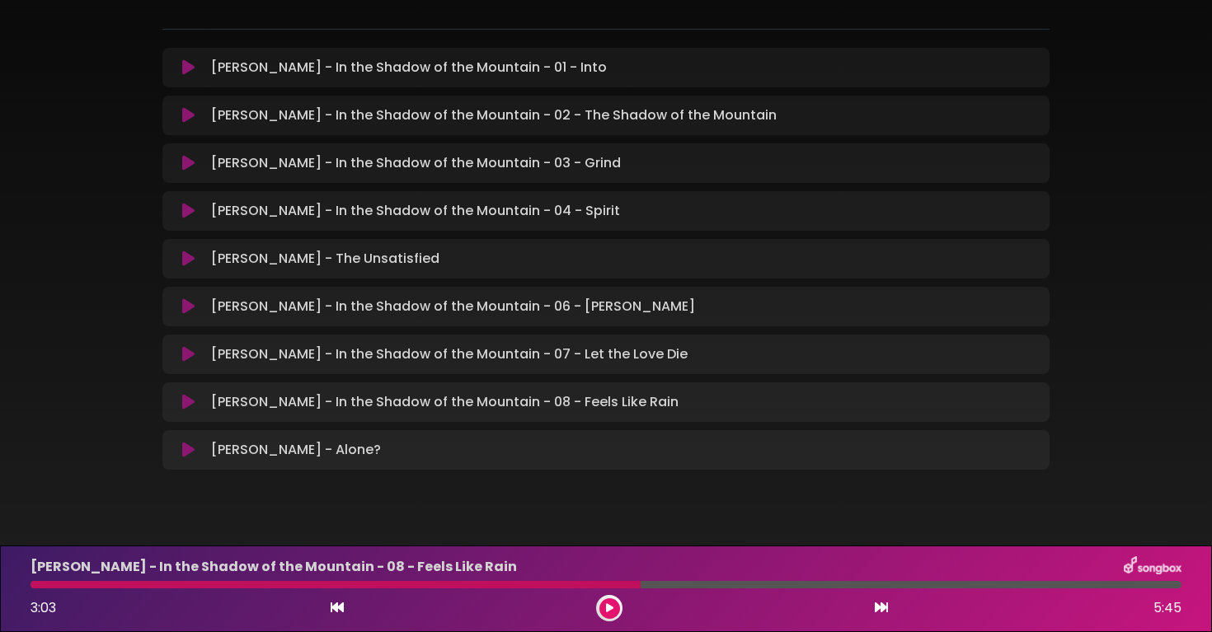
click at [602, 579] on div "[PERSON_NAME] - In the Shadow of the Mountain - 08 - Feels Like Rain 3:03 5:45" at bounding box center [606, 589] width 1171 height 65
click at [602, 590] on div "[PERSON_NAME] - In the Shadow of the Mountain - 08 - Feels Like Rain 3:03 5:45" at bounding box center [606, 589] width 1171 height 65
click at [609, 612] on icon at bounding box center [609, 609] width 7 height 10
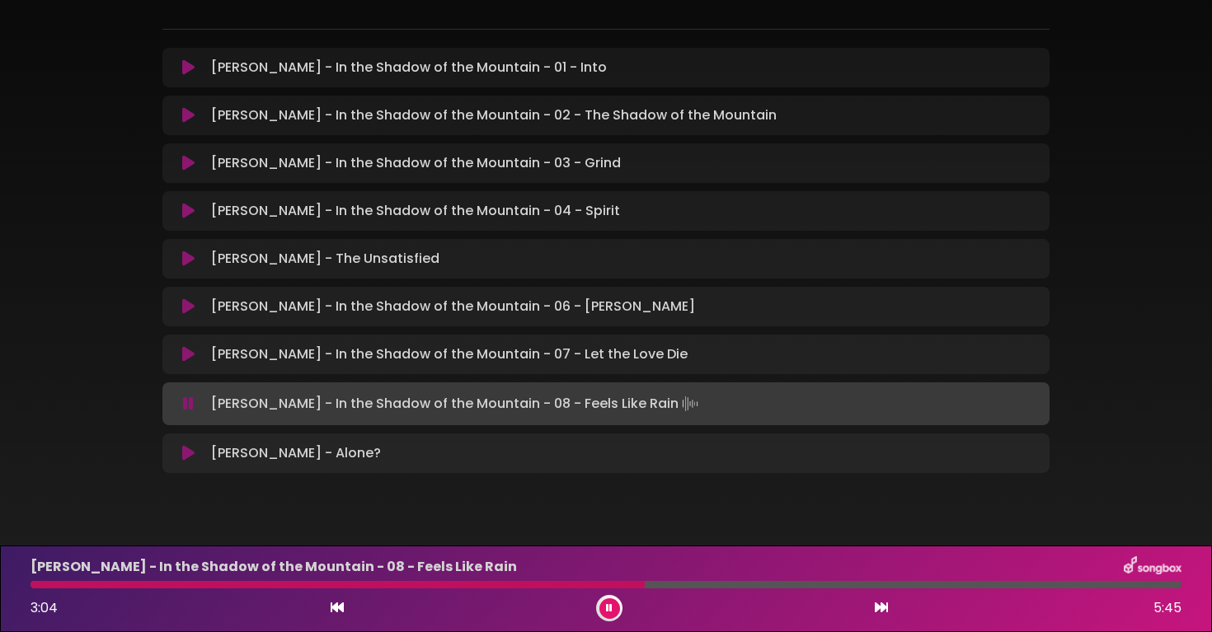
click at [601, 585] on div at bounding box center [338, 584] width 614 height 7
click at [616, 586] on div at bounding box center [380, 584] width 698 height 7
click at [615, 590] on div "[PERSON_NAME] - In the Shadow of the Mountain - 08 - Feels Like Rain 3:22 5:45" at bounding box center [606, 589] width 1171 height 65
click at [613, 585] on div at bounding box center [369, 584] width 676 height 7
click at [613, 585] on div at bounding box center [352, 584] width 643 height 7
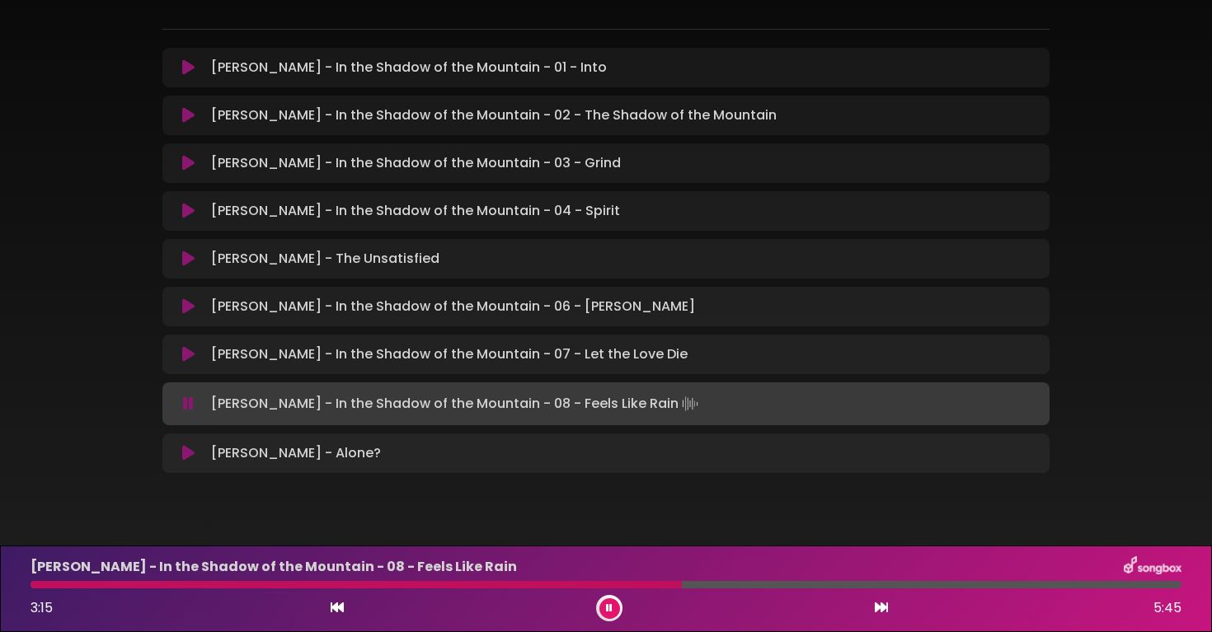
click at [613, 585] on div at bounding box center [356, 584] width 651 height 7
click at [639, 585] on div at bounding box center [353, 584] width 644 height 7
click at [603, 609] on button at bounding box center [609, 609] width 21 height 21
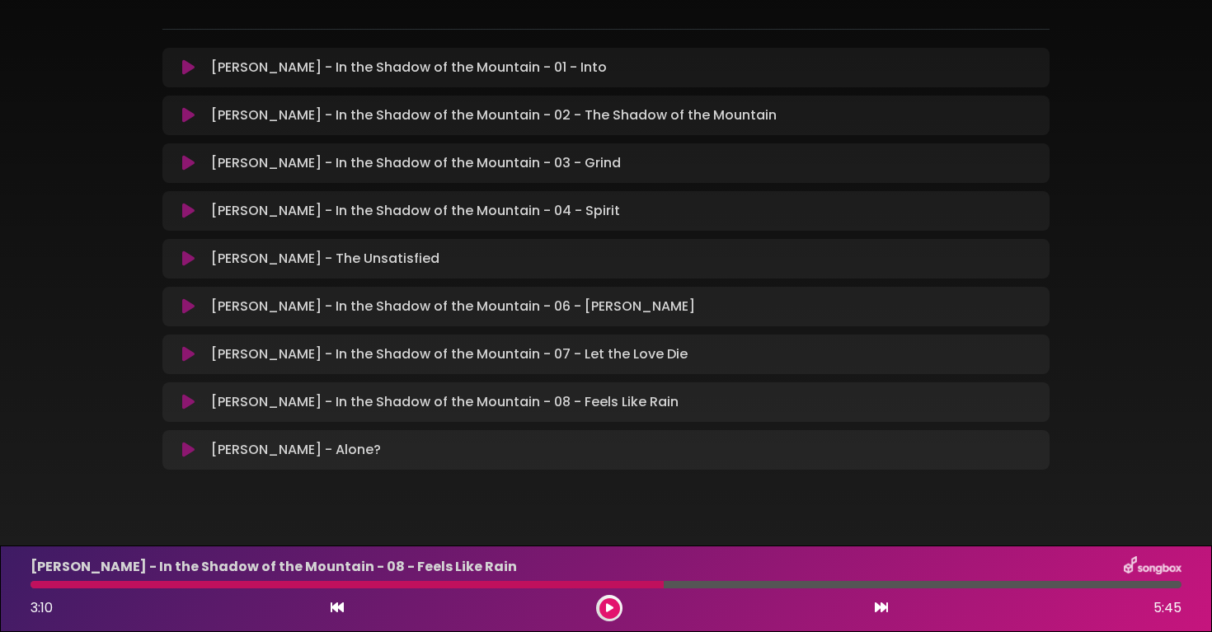
click at [576, 583] on div at bounding box center [347, 584] width 633 height 7
click at [576, 588] on div at bounding box center [347, 584] width 633 height 7
click at [603, 600] on button at bounding box center [609, 609] width 21 height 21
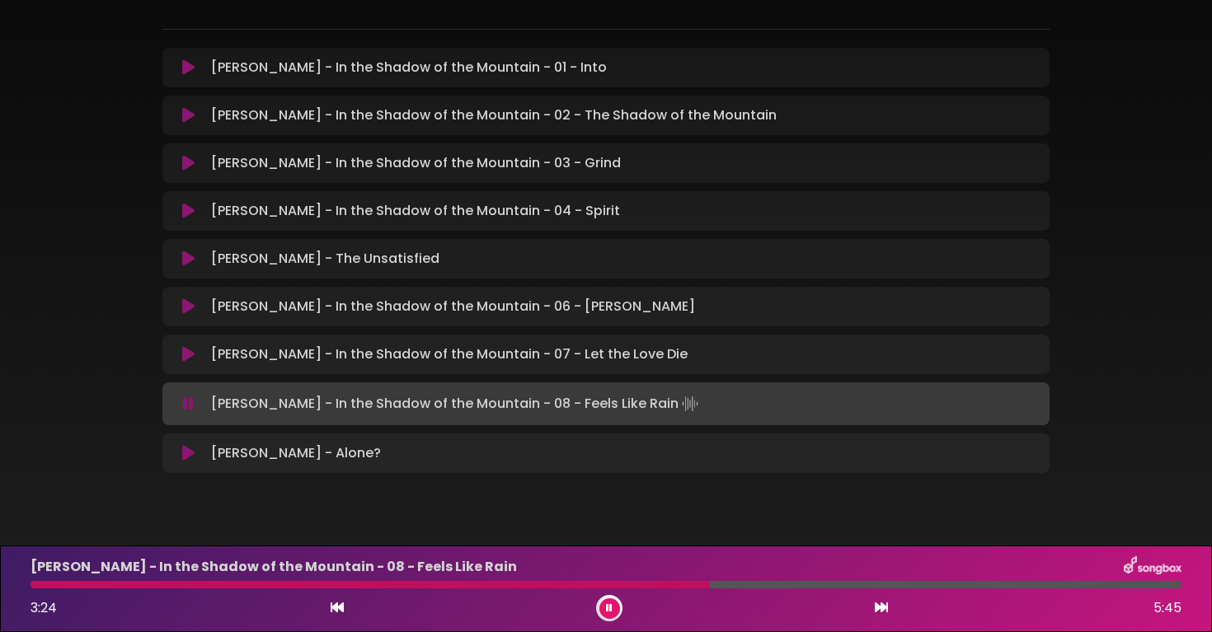
click at [567, 587] on div at bounding box center [370, 584] width 679 height 7
click at [567, 587] on div at bounding box center [376, 584] width 690 height 7
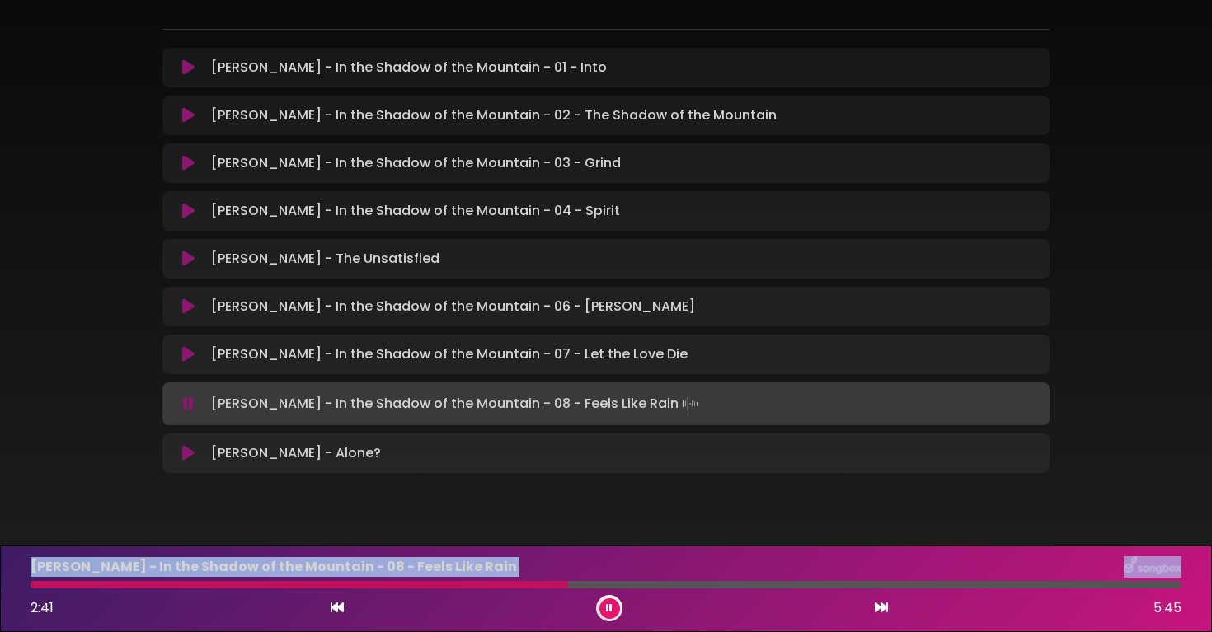
drag, startPoint x: 567, startPoint y: 587, endPoint x: 0, endPoint y: 561, distance: 567.9
click at [0, 561] on div "[PERSON_NAME] - In the Shadow of the Mountain - 08 - Feels Like Rain 2:41 5:45" at bounding box center [606, 589] width 1212 height 87
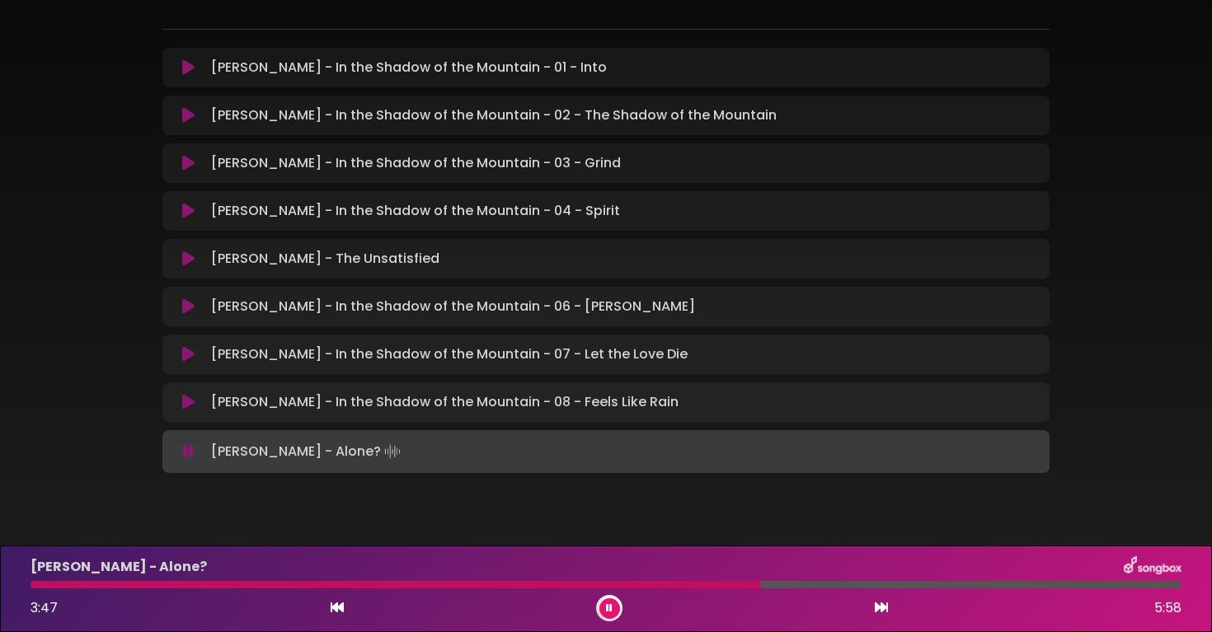
click at [711, 593] on div "[PERSON_NAME] - Alone? 3:47 5:58" at bounding box center [606, 589] width 1171 height 65
click at [711, 591] on div "[PERSON_NAME] - Alone? 3:48 5:58" at bounding box center [606, 589] width 1171 height 65
click at [712, 585] on div at bounding box center [398, 584] width 734 height 7
click at [608, 597] on div at bounding box center [609, 608] width 26 height 26
click at [609, 611] on icon at bounding box center [609, 609] width 7 height 10
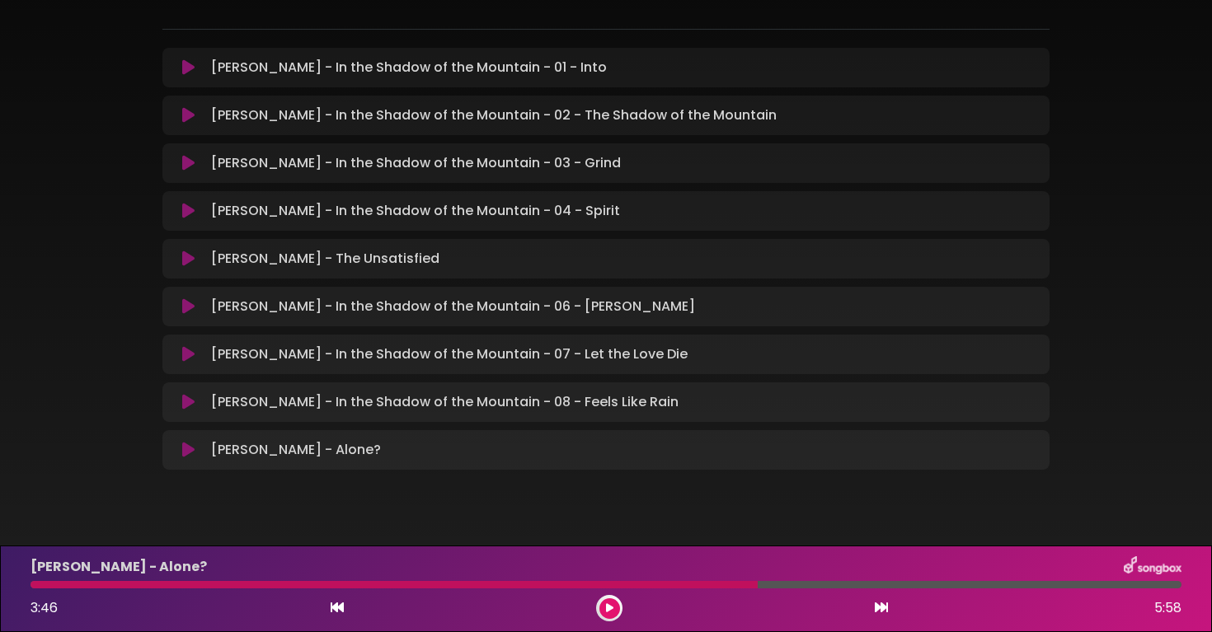
click at [186, 403] on icon at bounding box center [188, 402] width 12 height 16
click at [40, 585] on div at bounding box center [394, 584] width 727 height 7
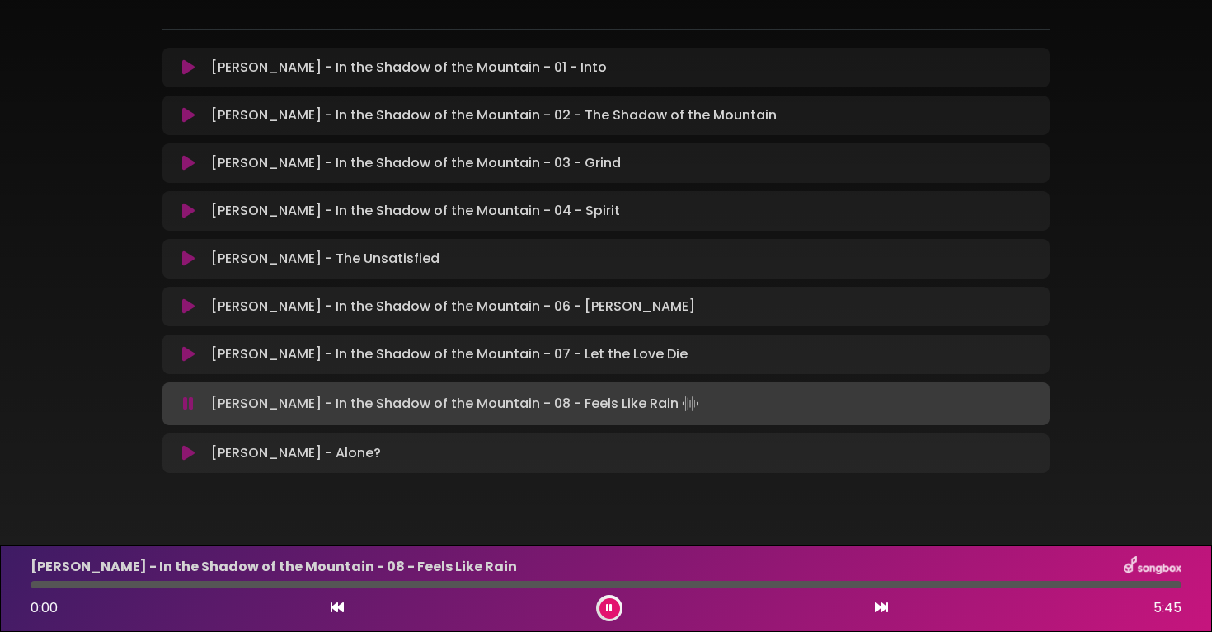
click at [34, 586] on div at bounding box center [606, 584] width 1151 height 7
drag, startPoint x: 63, startPoint y: 589, endPoint x: 0, endPoint y: 585, distance: 63.6
click at [0, 585] on div "[PERSON_NAME] - In the Shadow of the Mountain - 08 - Feels Like Rain 0:21 5:45" at bounding box center [606, 589] width 1212 height 87
click at [345, 606] on div "0:23 5:45" at bounding box center [606, 608] width 1171 height 26
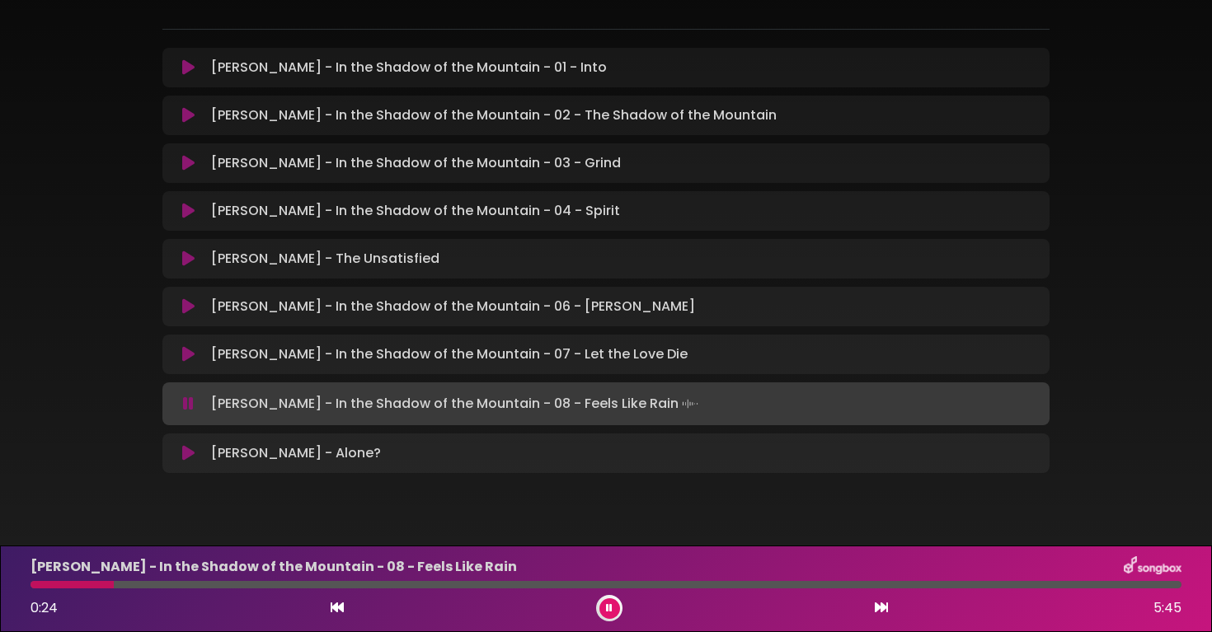
click at [336, 611] on icon at bounding box center [337, 607] width 13 height 13
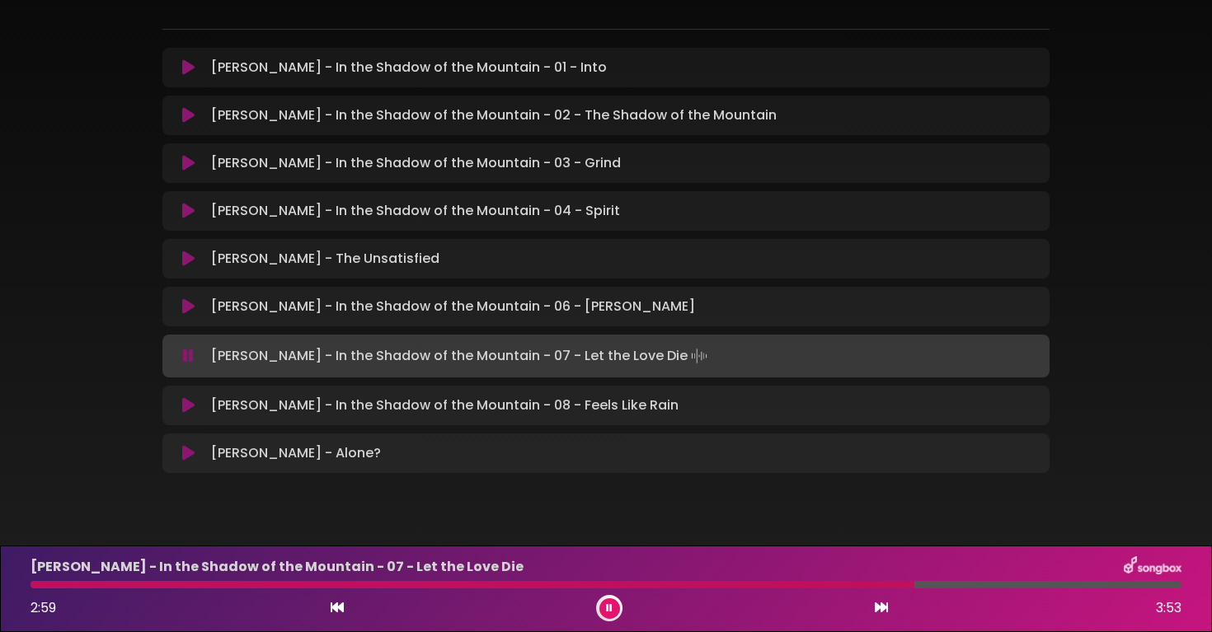
click at [839, 589] on div "[PERSON_NAME] - In the Shadow of the Mountain - 07 - Let the Love Die 2:59 3:53" at bounding box center [606, 589] width 1171 height 65
click at [848, 584] on div at bounding box center [474, 584] width 886 height 7
click at [815, 585] on div at bounding box center [443, 584] width 825 height 7
click at [815, 585] on div at bounding box center [469, 584] width 877 height 7
click at [815, 585] on div at bounding box center [464, 584] width 866 height 7
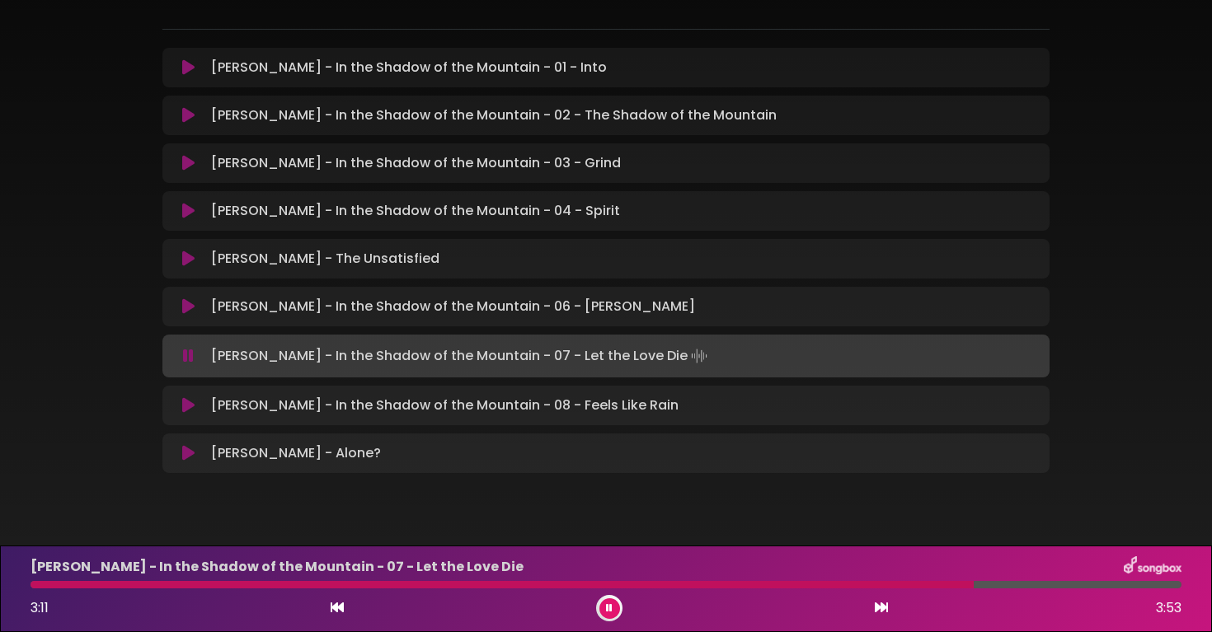
click at [815, 585] on div at bounding box center [502, 584] width 943 height 7
click at [609, 604] on icon at bounding box center [609, 609] width 7 height 10
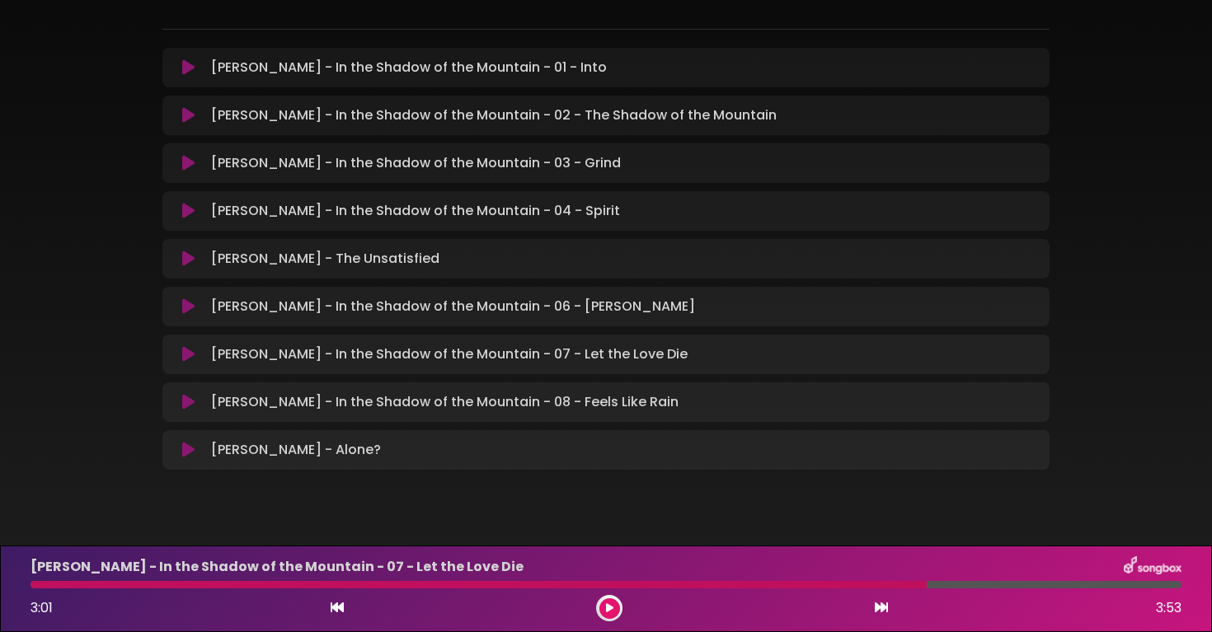
click at [815, 587] on div at bounding box center [479, 584] width 896 height 7
click at [784, 583] on div at bounding box center [479, 584] width 896 height 7
click at [785, 591] on div "[PERSON_NAME] - In the Shadow of the Mountain - 07 - Let the Love Die 3:01 3:53" at bounding box center [606, 589] width 1171 height 65
click at [786, 590] on div "[PERSON_NAME] - In the Shadow of the Mountain - 07 - Let the Love Die 3:01 3:53" at bounding box center [606, 589] width 1171 height 65
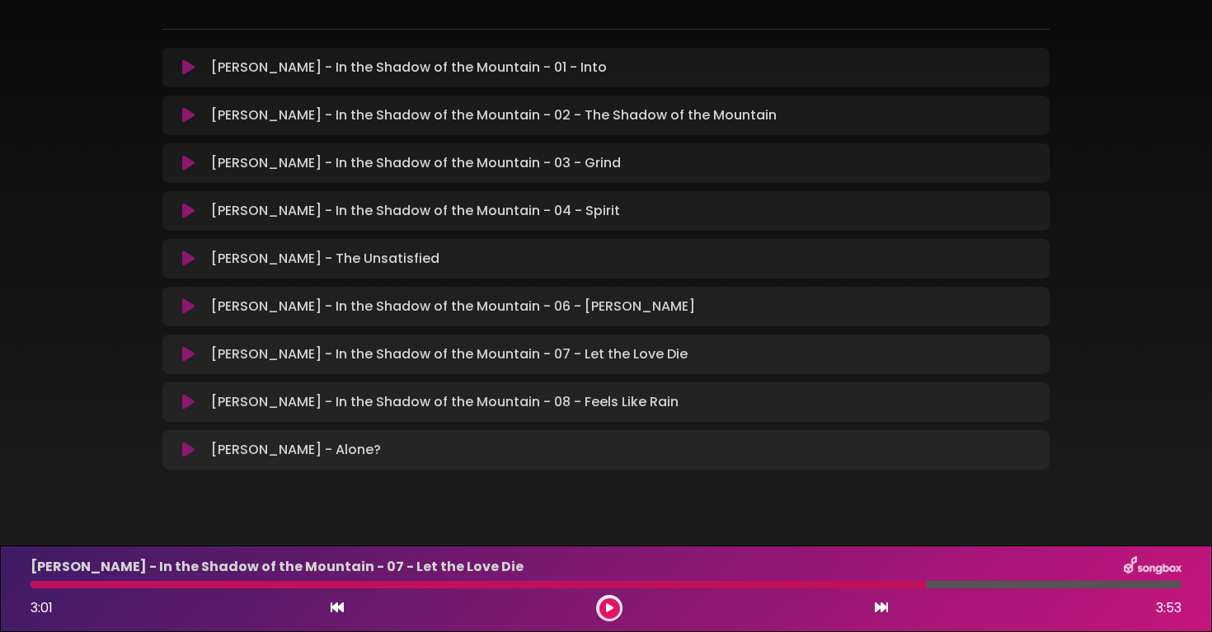
click at [786, 585] on div at bounding box center [479, 584] width 896 height 7
click at [609, 607] on icon at bounding box center [609, 609] width 7 height 10
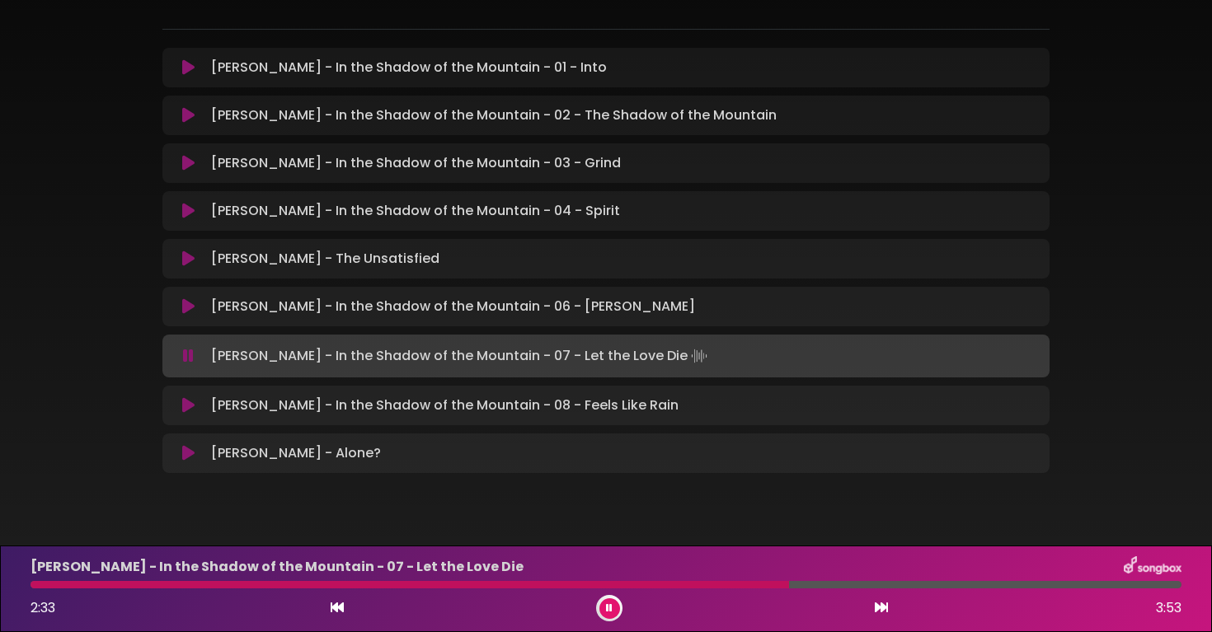
click at [717, 585] on div at bounding box center [410, 584] width 759 height 7
click at [717, 582] on div at bounding box center [422, 584] width 783 height 7
click at [717, 582] on div at bounding box center [462, 584] width 863 height 7
click at [717, 582] on div at bounding box center [463, 584] width 864 height 7
click at [798, 590] on div "[PERSON_NAME] - In the Shadow of the Mountain - 07 - Let the Love Die 2:57 3:53" at bounding box center [606, 589] width 1171 height 65
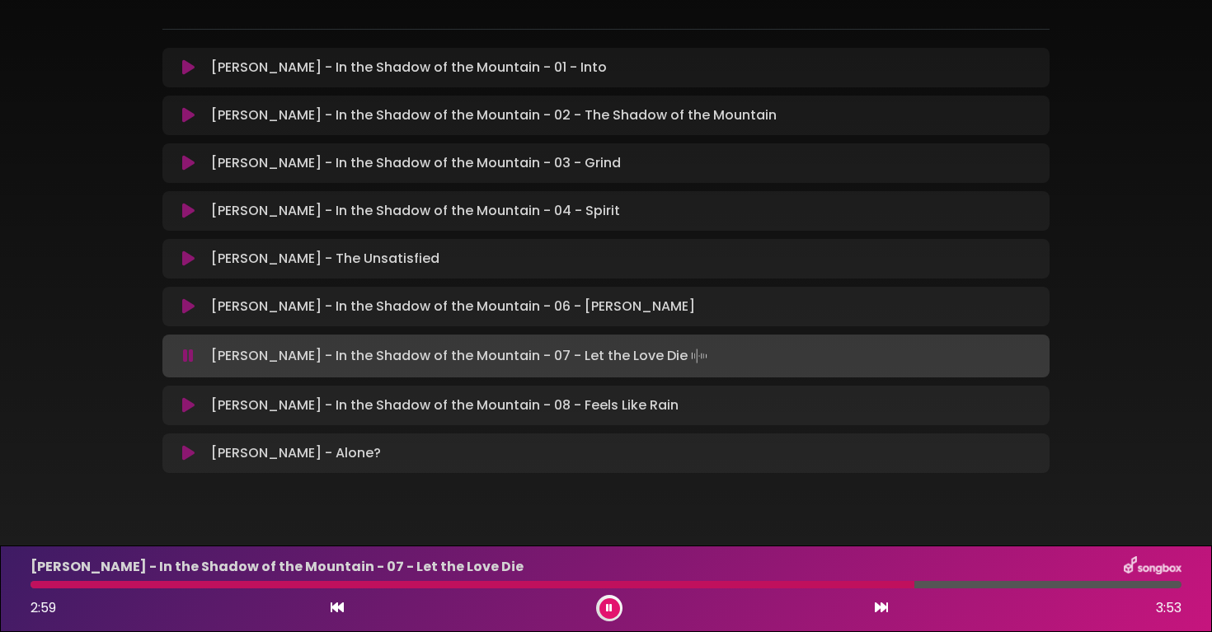
click at [801, 586] on div at bounding box center [473, 584] width 884 height 7
click at [801, 586] on div at bounding box center [459, 584] width 856 height 7
click at [801, 586] on div at bounding box center [462, 584] width 862 height 7
click at [801, 586] on div at bounding box center [455, 584] width 849 height 7
click at [801, 585] on div at bounding box center [606, 584] width 1151 height 7
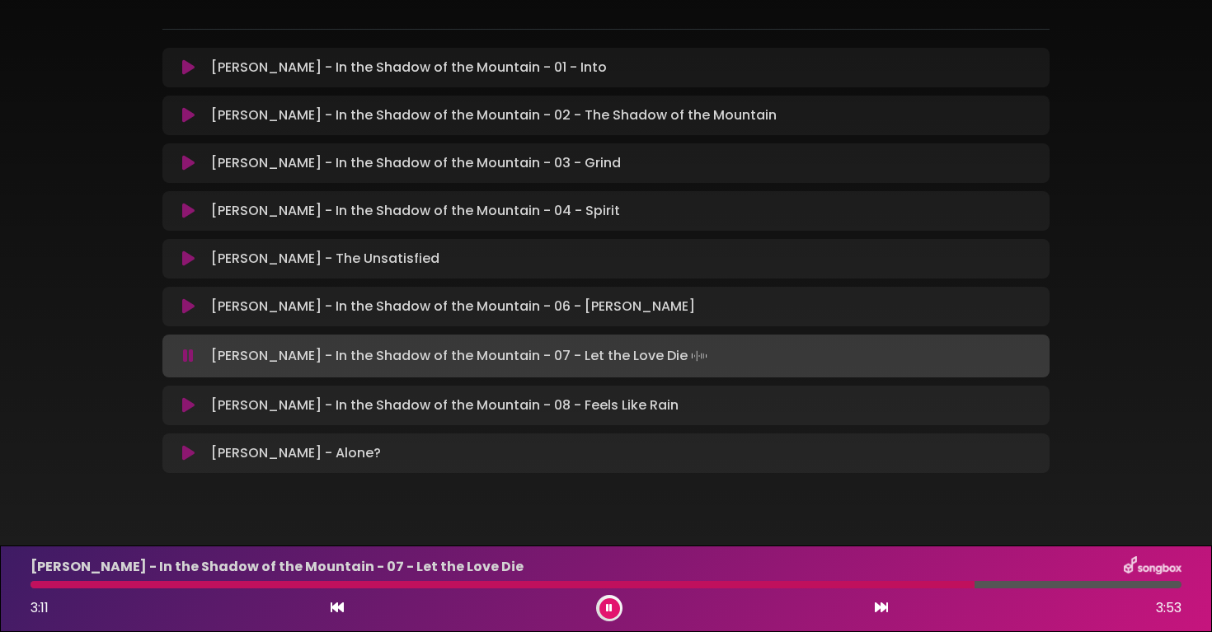
click at [801, 585] on div at bounding box center [503, 584] width 944 height 7
click at [816, 583] on div at bounding box center [464, 584] width 866 height 7
click at [816, 583] on div at bounding box center [460, 584] width 858 height 7
click at [816, 583] on div at bounding box center [459, 584] width 857 height 7
click at [816, 583] on div at bounding box center [478, 584] width 894 height 7
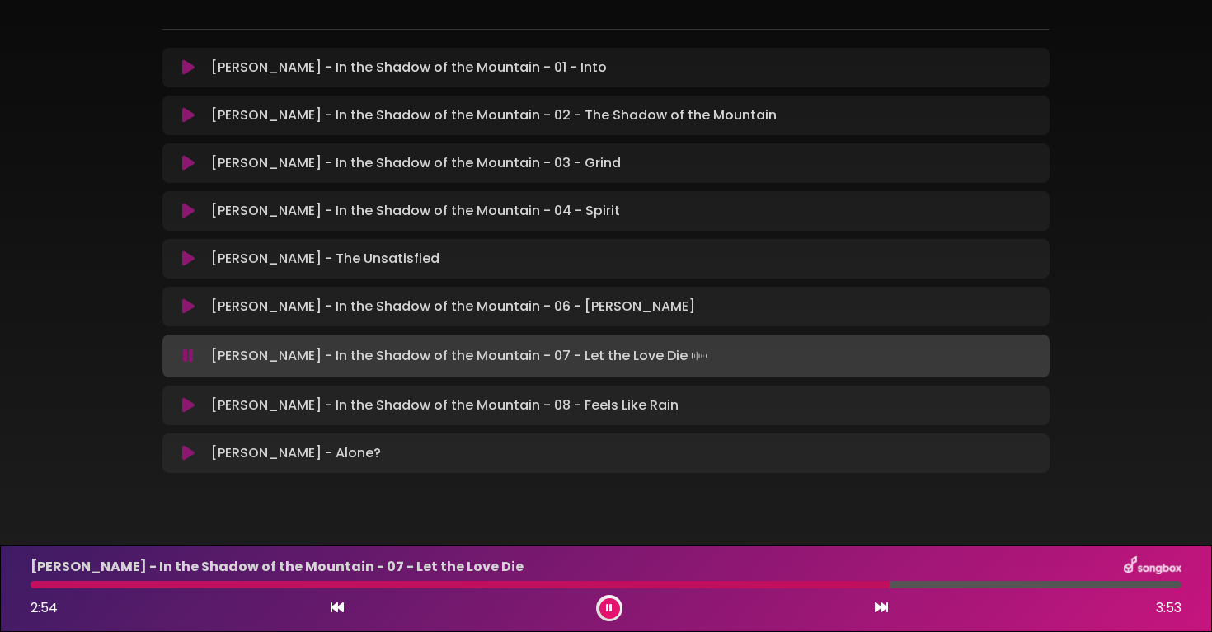
click at [816, 583] on div at bounding box center [460, 584] width 859 height 7
click at [192, 409] on icon at bounding box center [188, 405] width 12 height 16
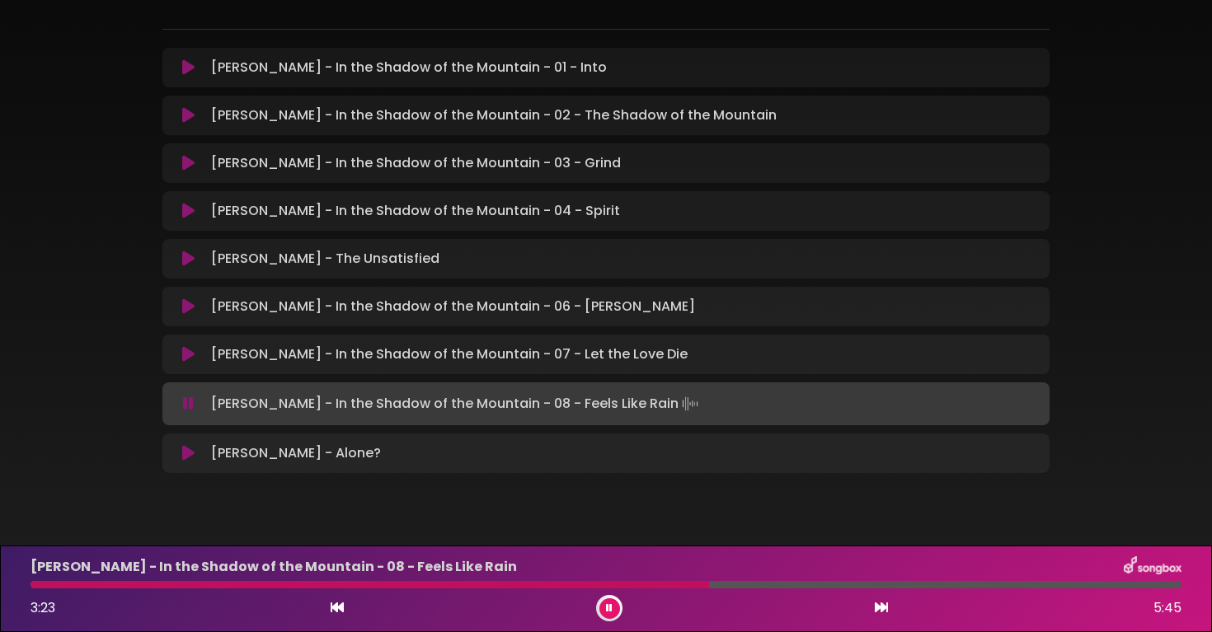
click at [609, 584] on div at bounding box center [370, 584] width 679 height 7
click at [609, 584] on div at bounding box center [606, 584] width 1151 height 7
click at [609, 584] on div at bounding box center [338, 584] width 614 height 7
click at [613, 613] on button at bounding box center [609, 609] width 21 height 21
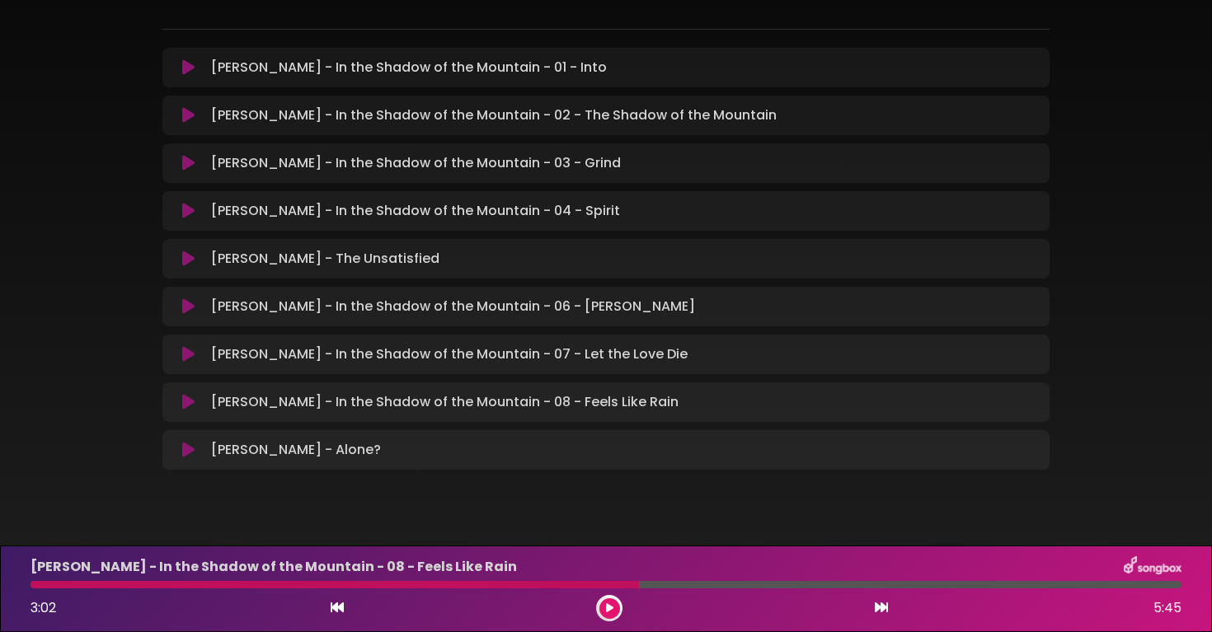
click at [611, 582] on div at bounding box center [335, 584] width 609 height 7
click at [612, 610] on icon at bounding box center [609, 609] width 7 height 10
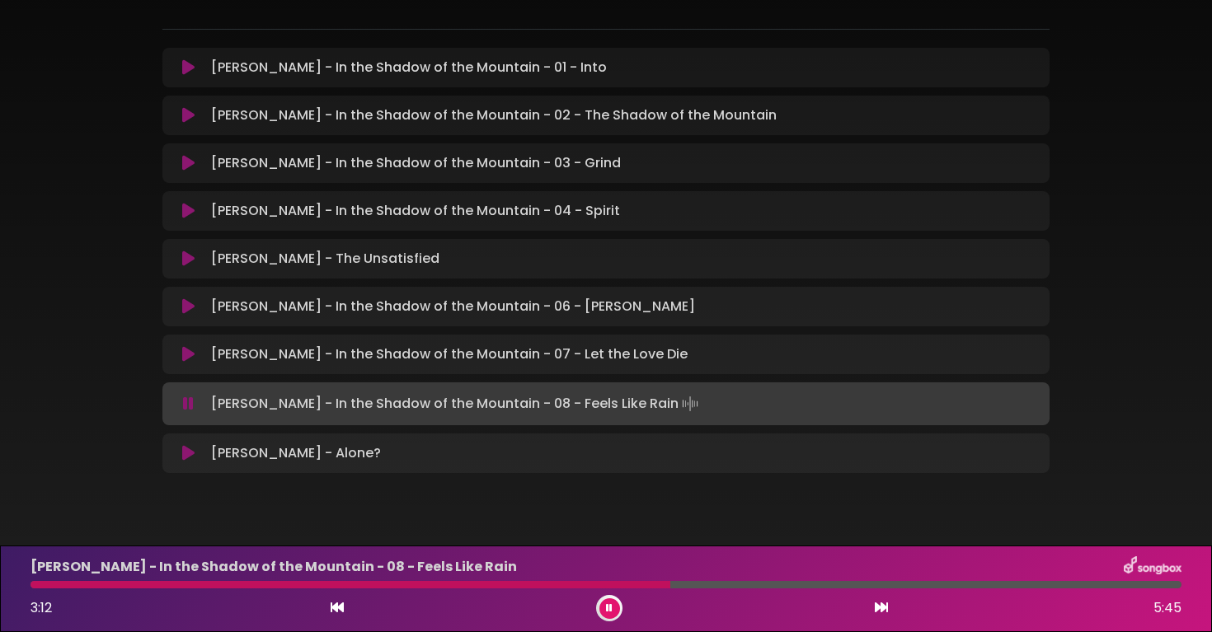
click at [634, 585] on div at bounding box center [351, 584] width 640 height 7
click at [634, 585] on div at bounding box center [352, 584] width 642 height 7
click at [634, 585] on div at bounding box center [374, 584] width 687 height 7
click at [607, 587] on div at bounding box center [337, 584] width 613 height 7
click at [607, 587] on div at bounding box center [338, 584] width 614 height 7
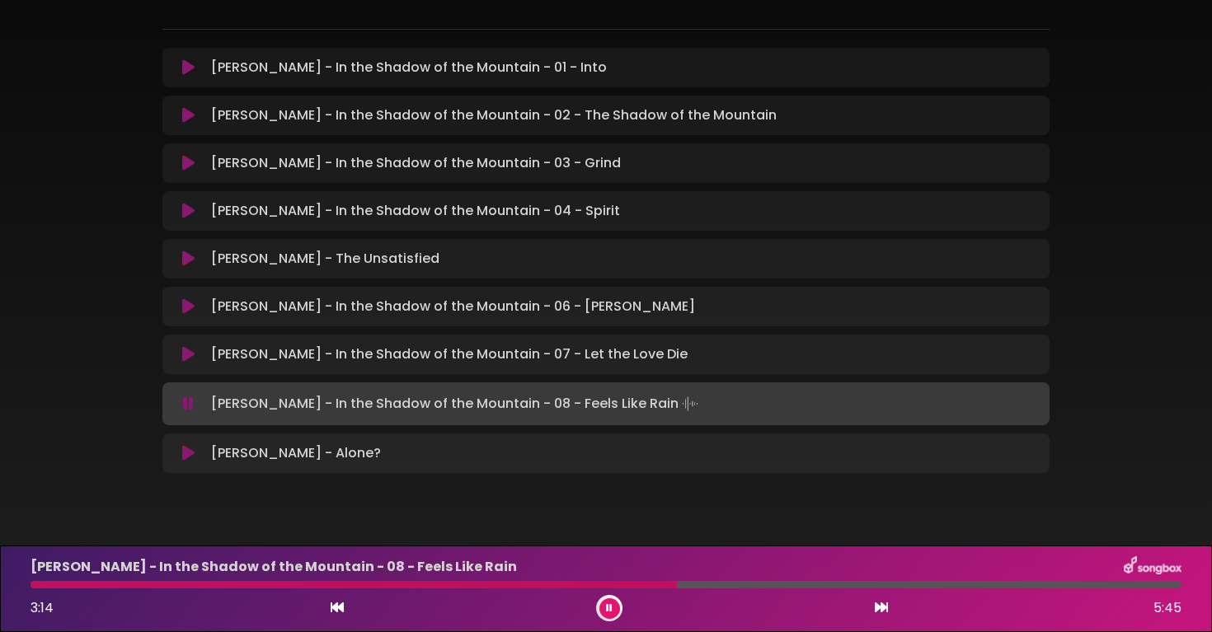
click at [607, 587] on div at bounding box center [354, 584] width 646 height 7
drag, startPoint x: 607, startPoint y: 587, endPoint x: 431, endPoint y: 584, distance: 175.7
click at [430, 585] on div at bounding box center [606, 584] width 1151 height 7
click at [36, 585] on div at bounding box center [234, 584] width 406 height 7
click at [599, 589] on div "[PERSON_NAME] - In the Shadow of the Mountain - 08 - Feels Like Rain 3:08 5:45" at bounding box center [606, 589] width 1171 height 65
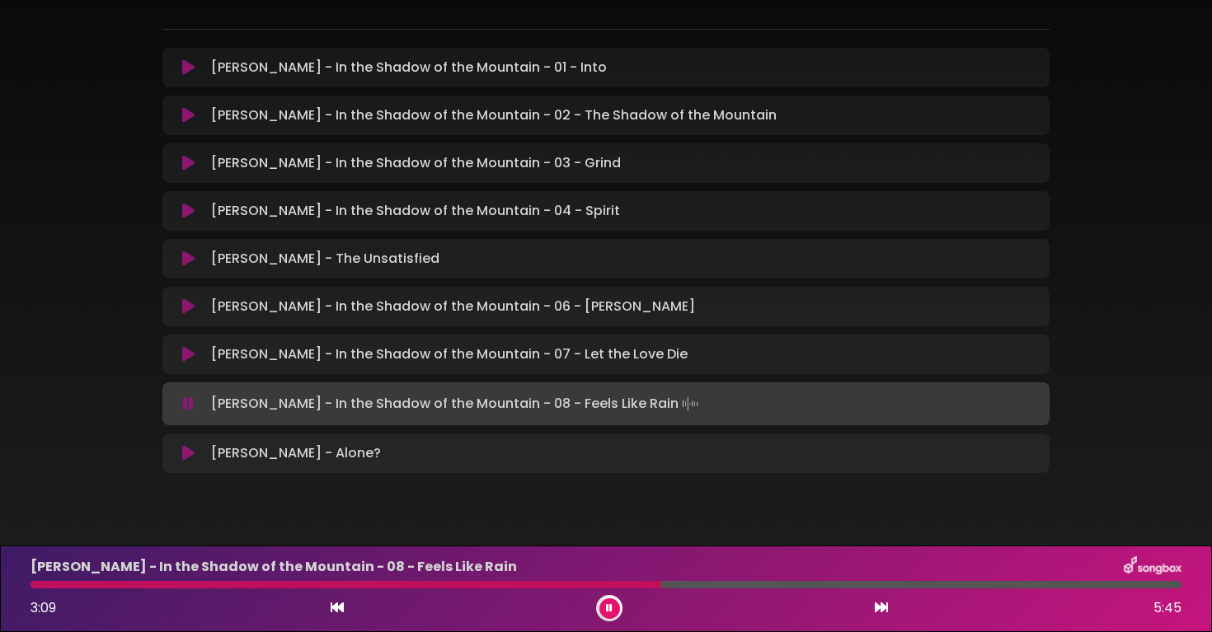
click at [618, 589] on div "[PERSON_NAME] - In the Shadow of the Mountain - 08 - Feels Like Rain 3:09 5:45" at bounding box center [606, 589] width 1171 height 65
click at [616, 591] on div "[PERSON_NAME] - In the Shadow of the Mountain - 08 - Feels Like Rain 3:10 5:45" at bounding box center [606, 589] width 1171 height 65
click at [628, 585] on div at bounding box center [349, 584] width 636 height 7
click at [35, 587] on div at bounding box center [461, 584] width 861 height 7
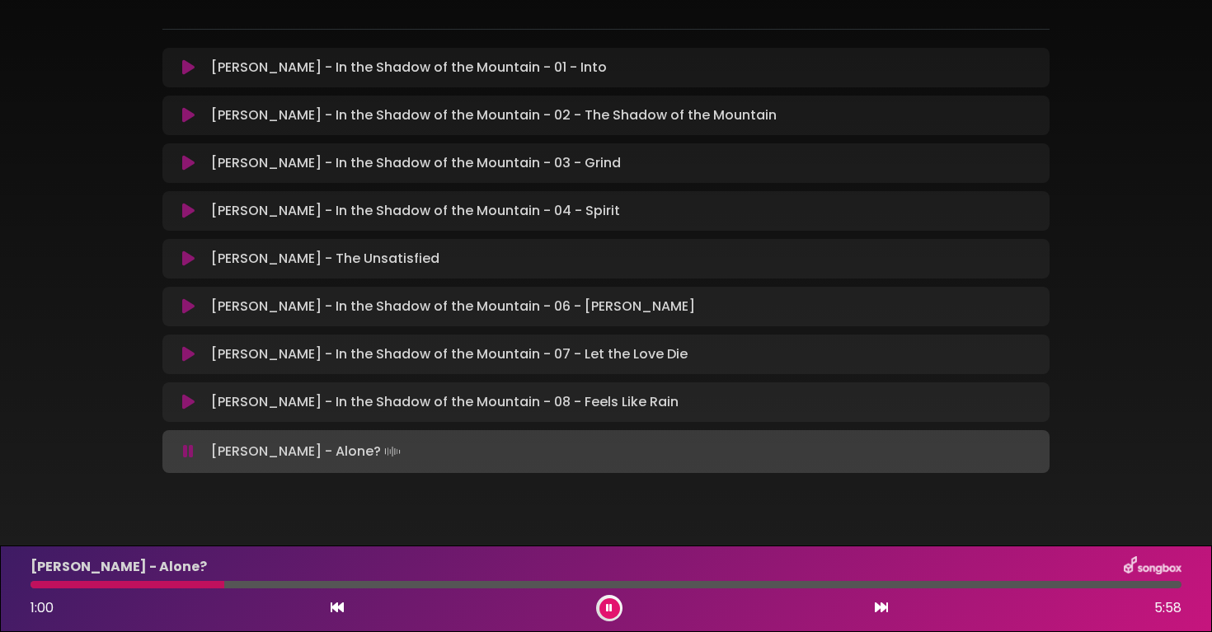
click at [618, 607] on button at bounding box center [609, 609] width 21 height 21
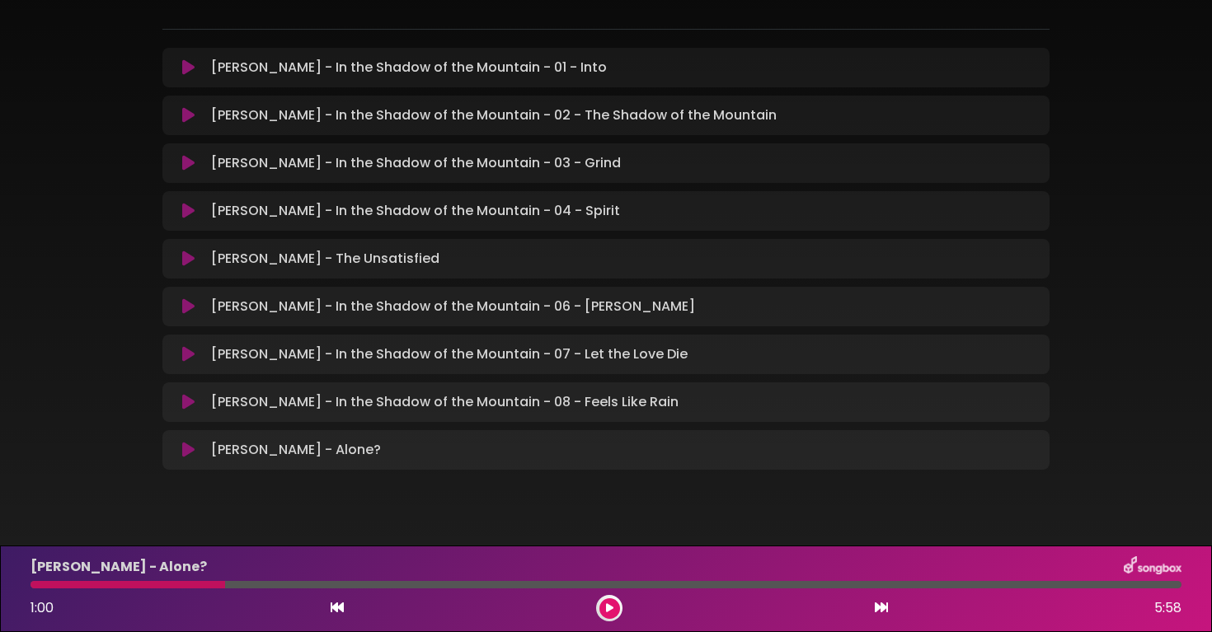
click at [188, 401] on icon at bounding box center [187, 402] width 13 height 17
